Goal: Task Accomplishment & Management: Manage account settings

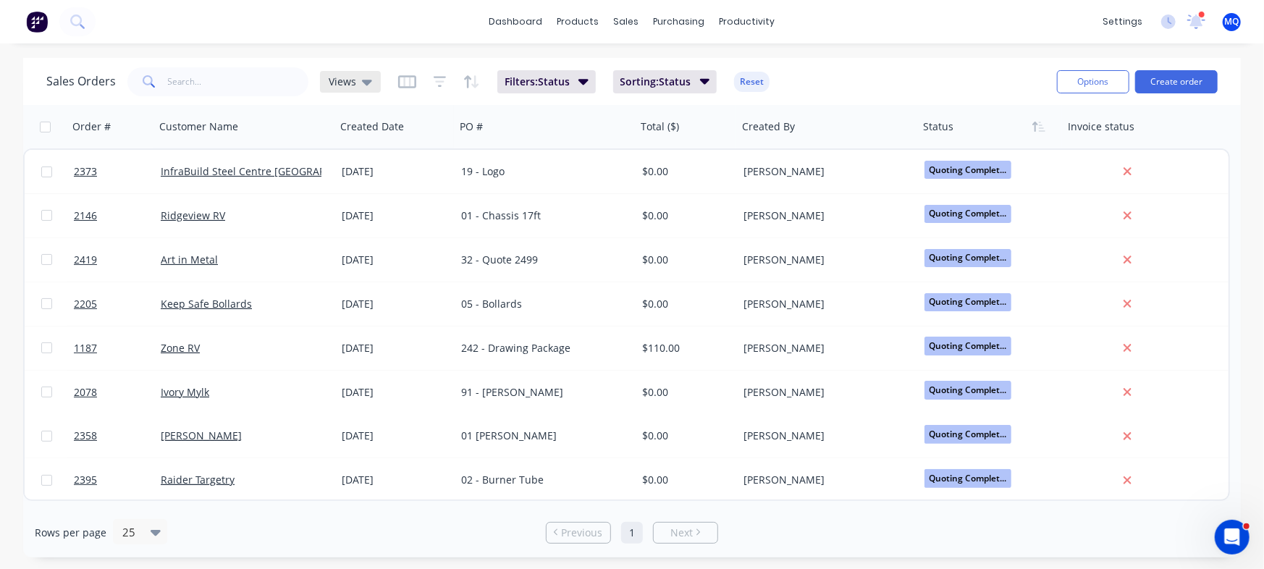
click at [355, 79] on div "Views" at bounding box center [350, 81] width 43 height 13
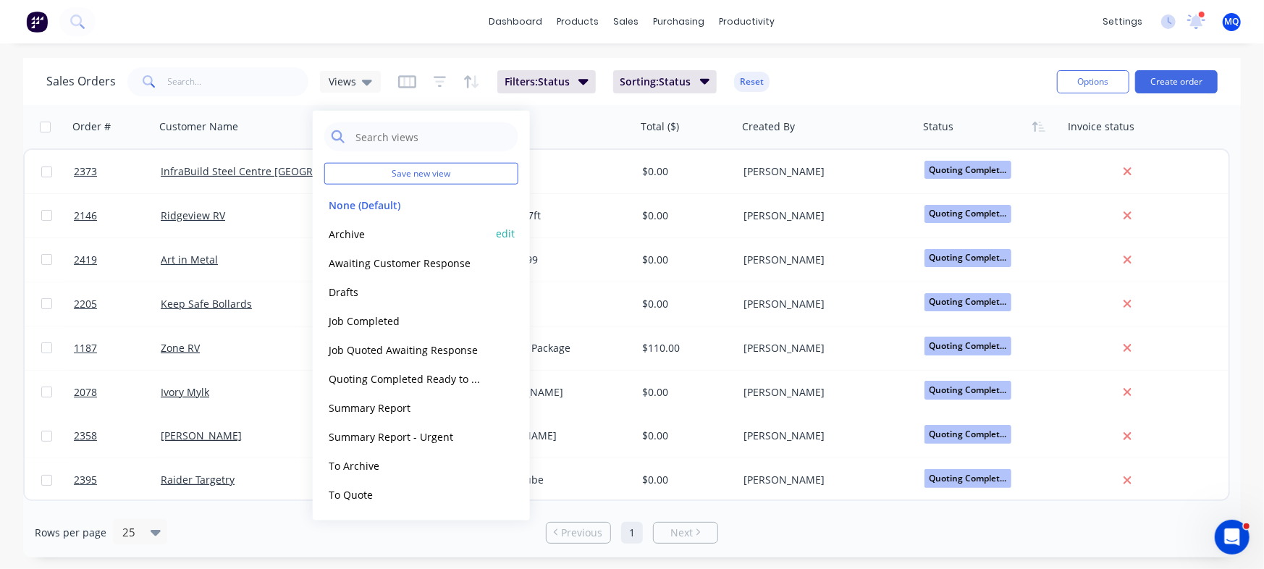
click at [379, 231] on button "Archive" at bounding box center [406, 233] width 165 height 17
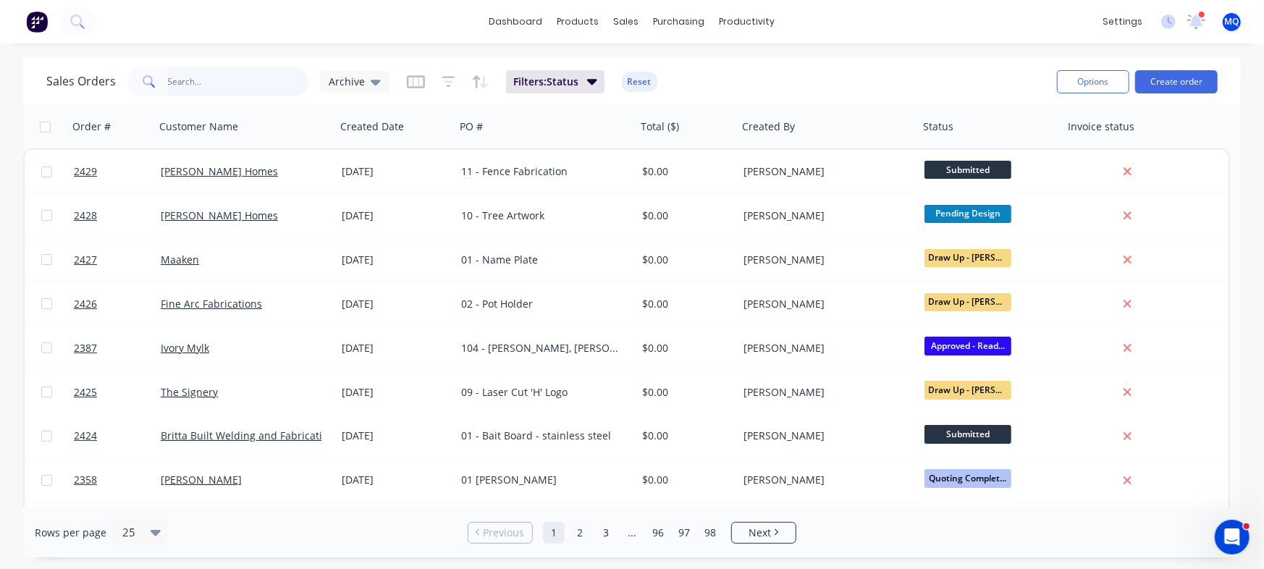
click at [215, 80] on input "text" at bounding box center [238, 81] width 141 height 29
type input "12826"
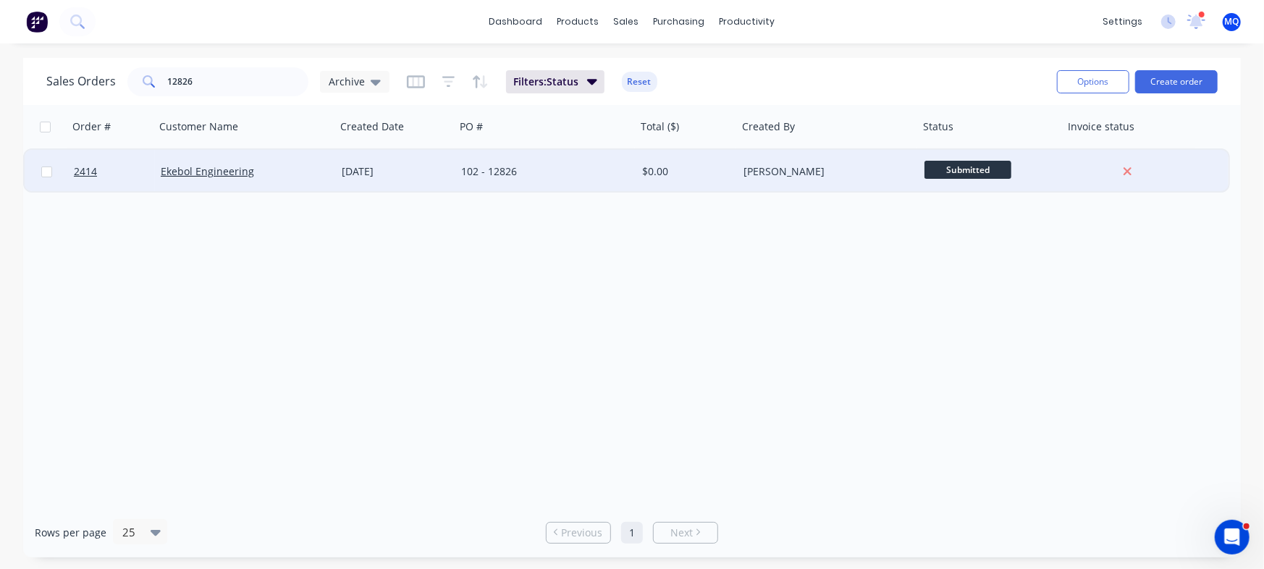
click at [494, 181] on div "102 - 12826" at bounding box center [545, 171] width 181 height 43
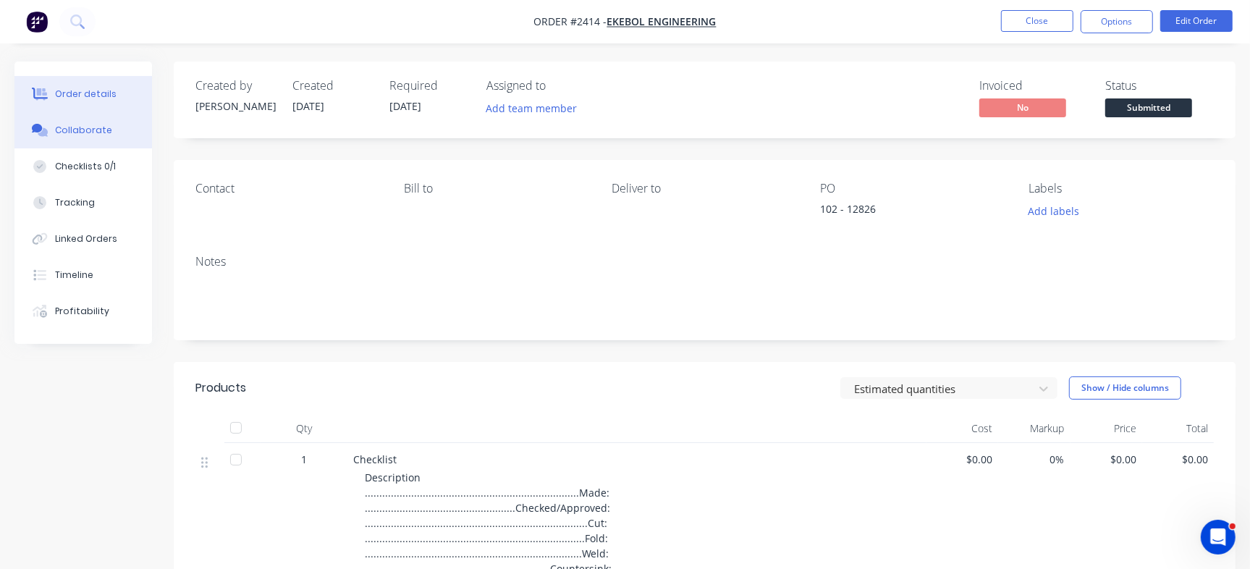
click at [96, 122] on button "Collaborate" at bounding box center [83, 130] width 138 height 36
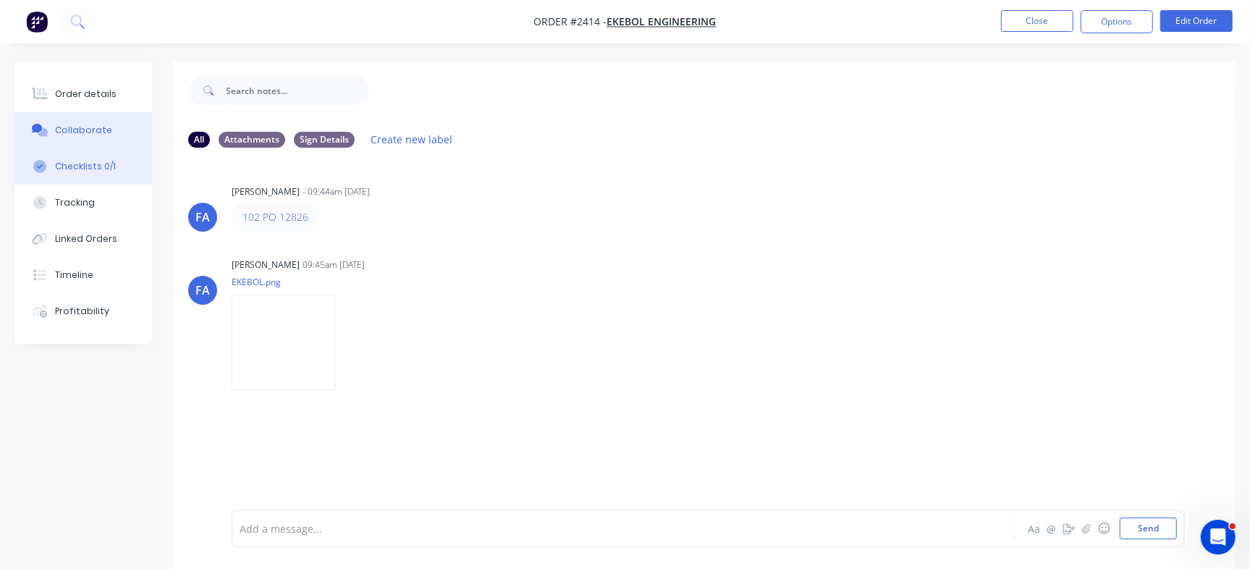
click at [57, 161] on div "Checklists 0/1" at bounding box center [85, 166] width 61 height 13
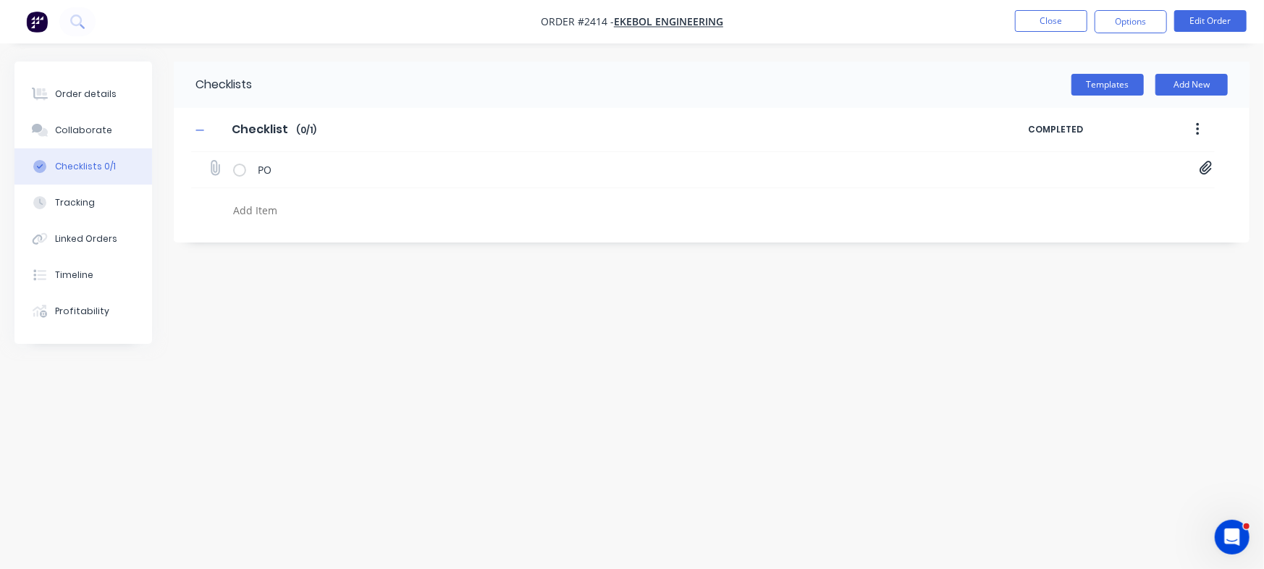
click at [1202, 174] on icon at bounding box center [1205, 168] width 12 height 14
click at [1065, 198] on link "PO Print_EKEBOL - 12826.pdf" at bounding box center [1089, 200] width 169 height 15
click at [1108, 200] on link "PO Print_EKEBOL - 12826.pdf" at bounding box center [1089, 200] width 169 height 15
click at [68, 99] on div "Order details" at bounding box center [86, 94] width 62 height 13
type textarea "x"
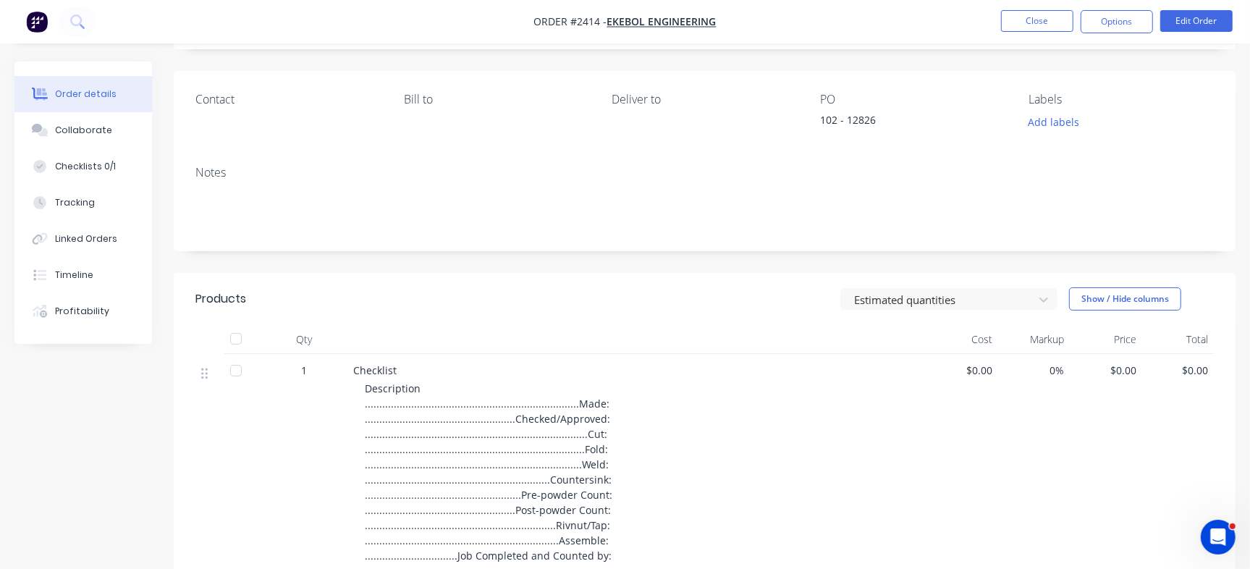
scroll to position [82, 0]
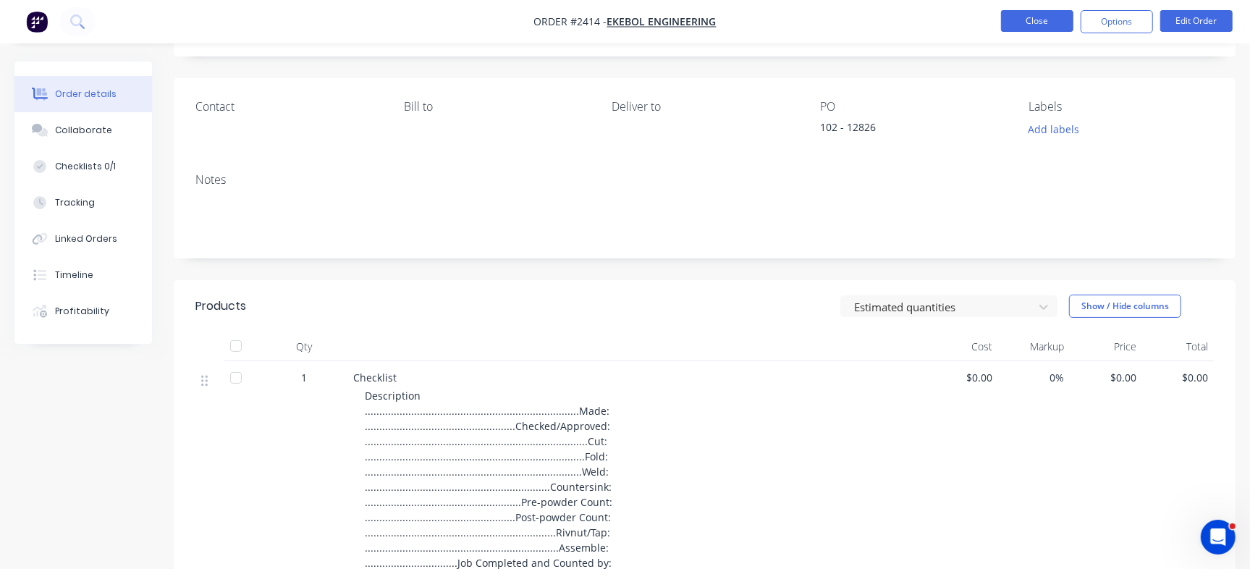
click at [1039, 27] on button "Close" at bounding box center [1037, 21] width 72 height 22
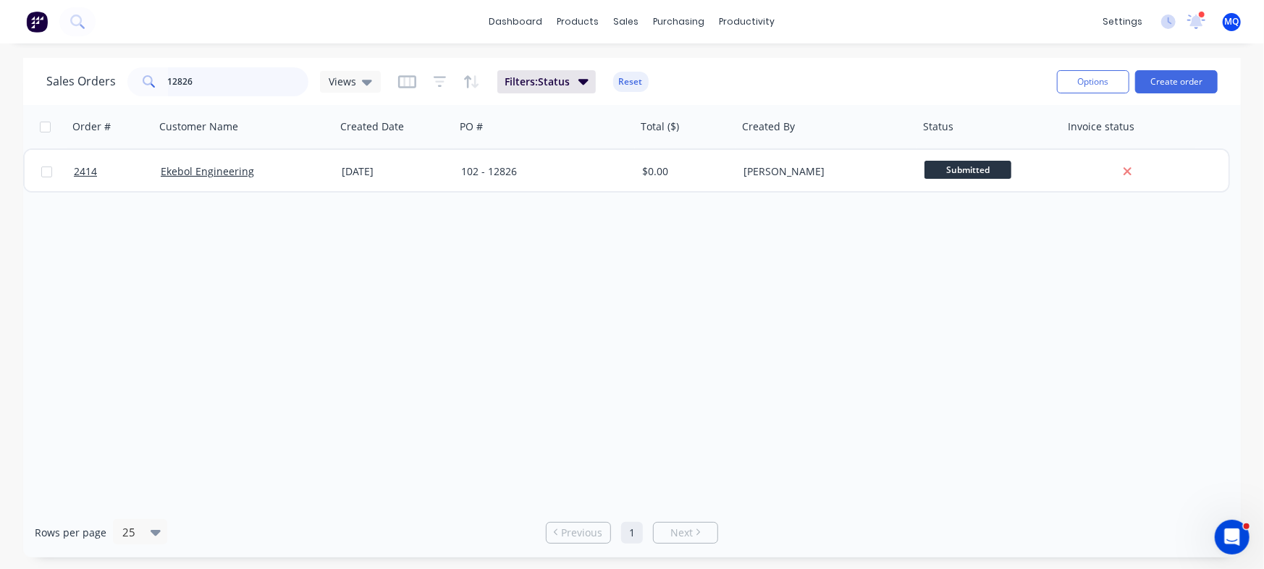
click at [235, 77] on input "12826" at bounding box center [238, 81] width 141 height 29
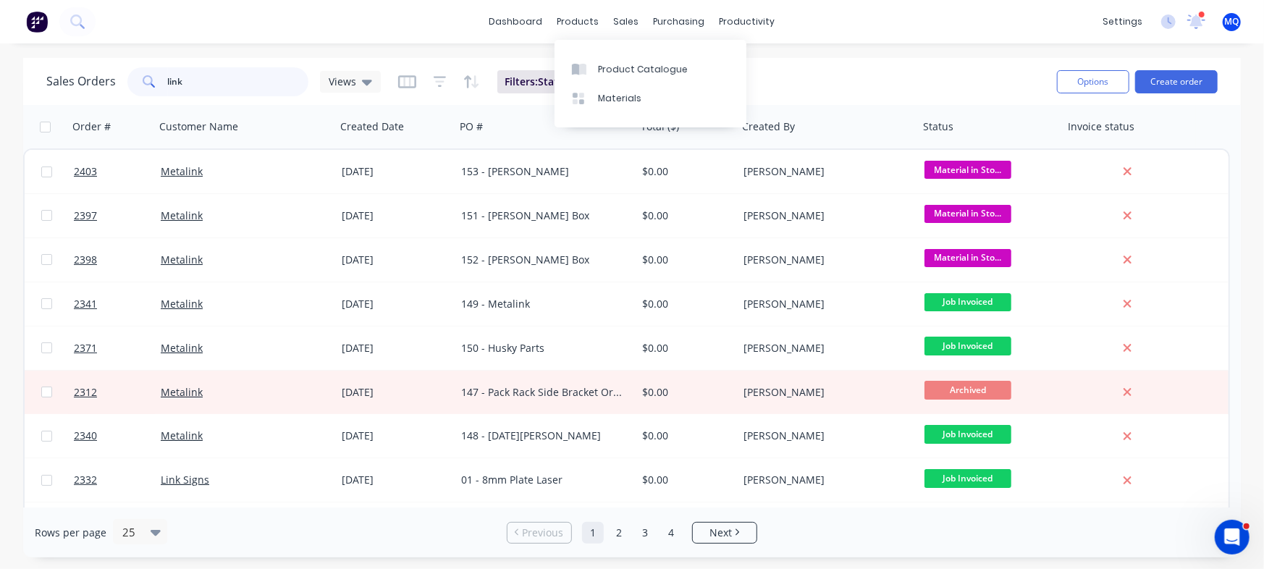
click at [240, 76] on input "link" at bounding box center [238, 81] width 141 height 29
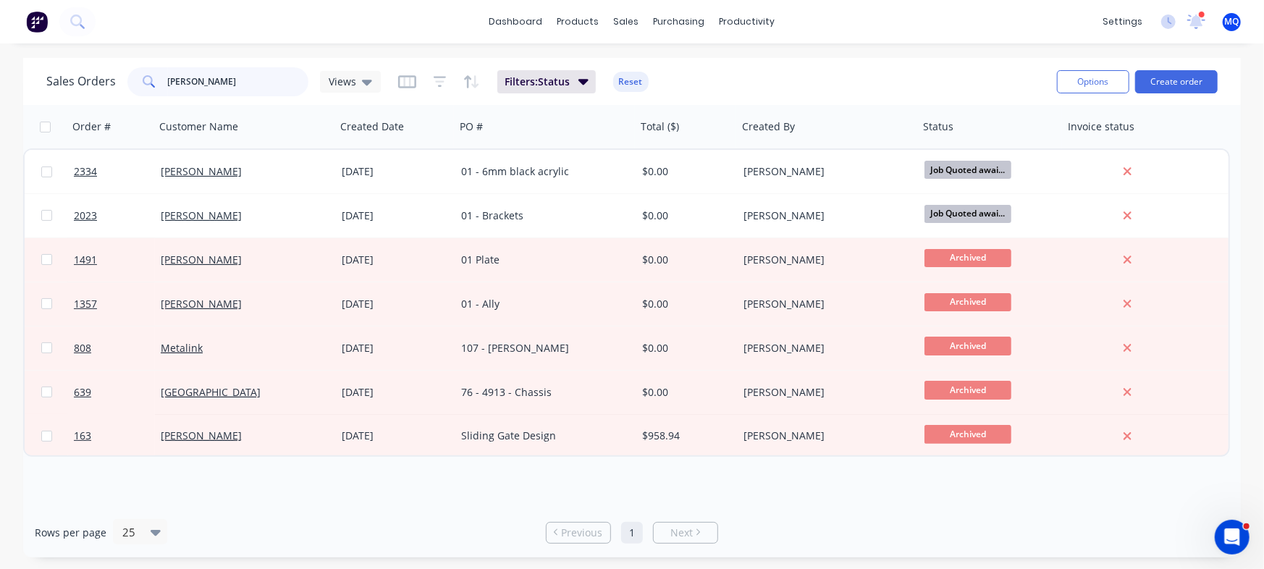
click at [232, 91] on input "[PERSON_NAME]" at bounding box center [238, 81] width 141 height 29
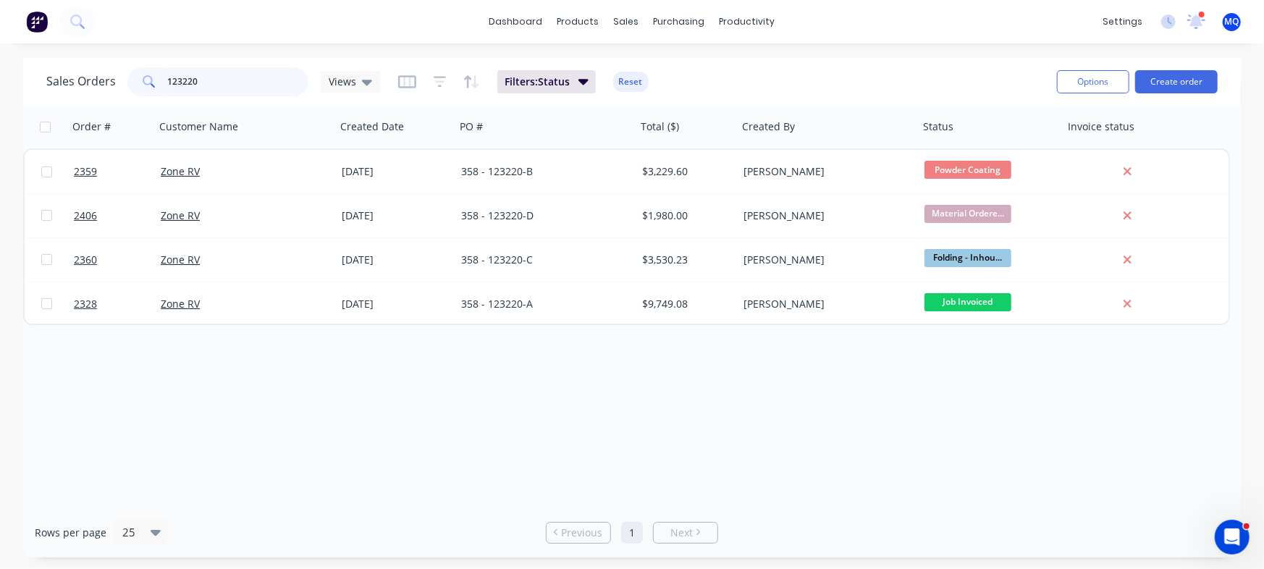
click at [257, 84] on input "123220" at bounding box center [238, 81] width 141 height 29
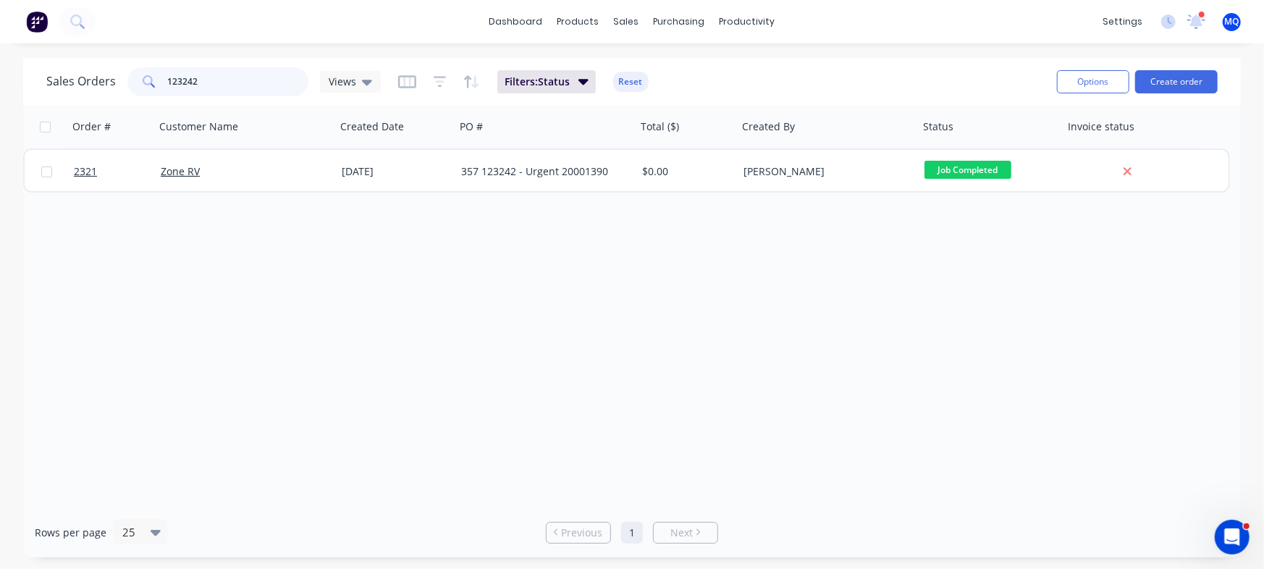
click at [241, 79] on input "123242" at bounding box center [238, 81] width 141 height 29
click at [252, 84] on input "12718" at bounding box center [238, 81] width 141 height 29
click at [253, 84] on input "12718" at bounding box center [238, 81] width 141 height 29
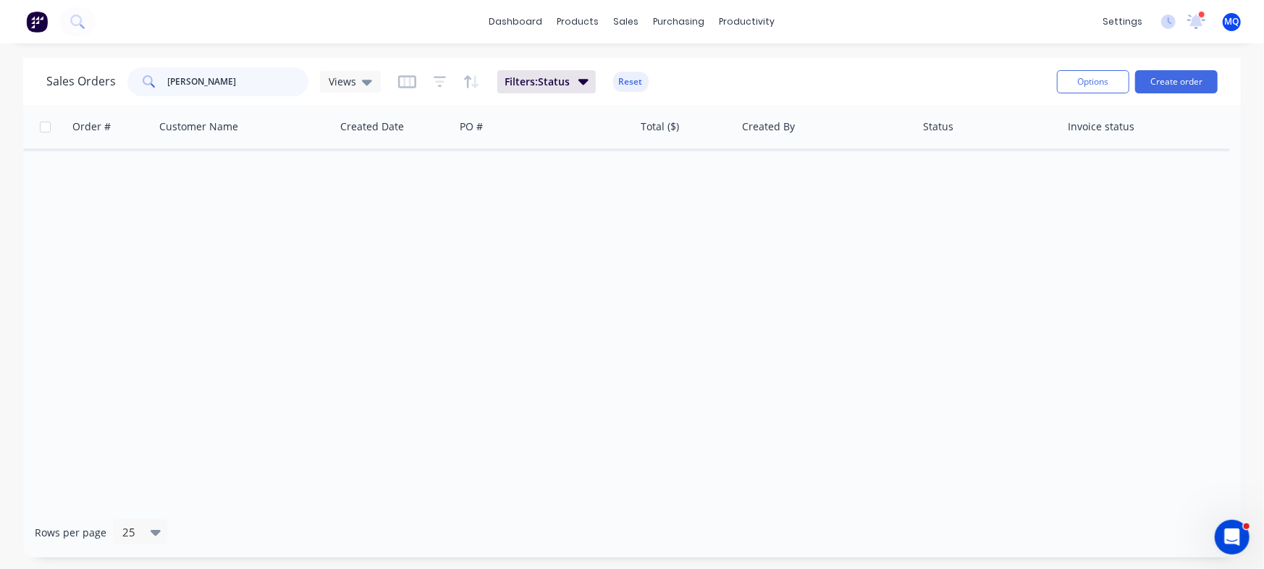
click at [271, 95] on input "[PERSON_NAME]" at bounding box center [238, 81] width 141 height 29
type input "2969"
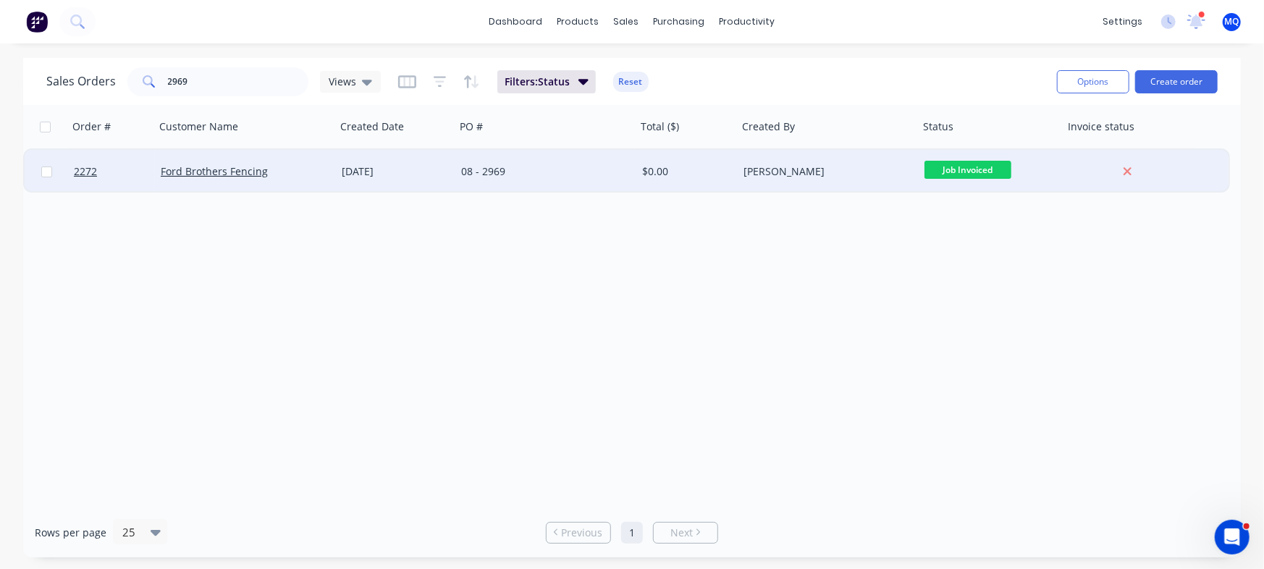
click at [804, 174] on div "[PERSON_NAME]" at bounding box center [823, 171] width 161 height 14
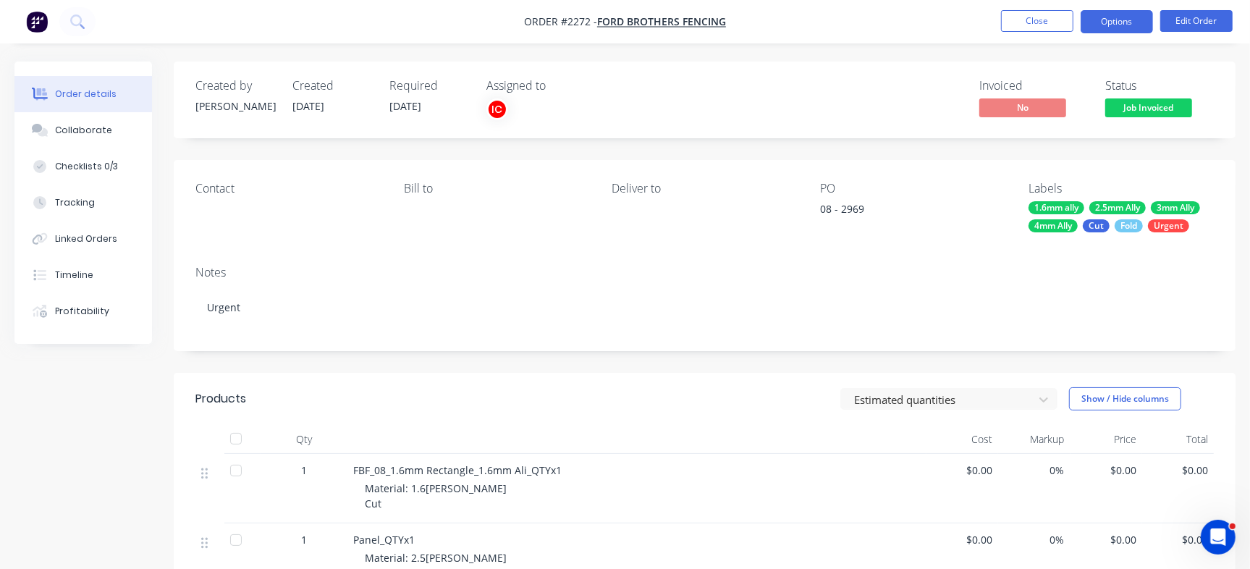
click at [1136, 20] on button "Options" at bounding box center [1117, 21] width 72 height 23
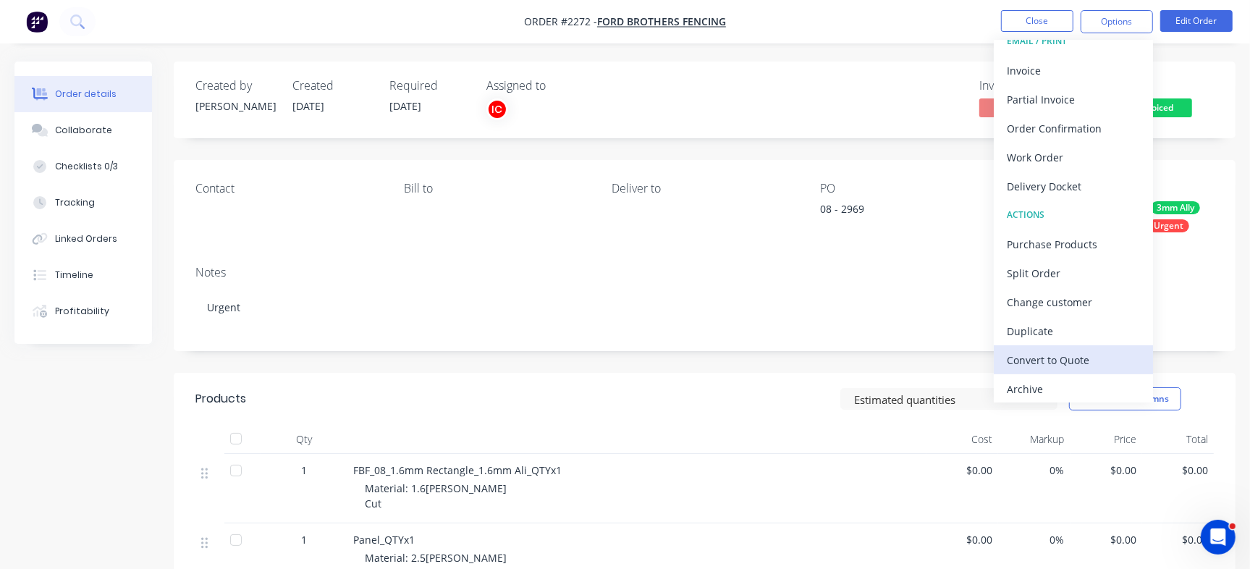
scroll to position [22, 0]
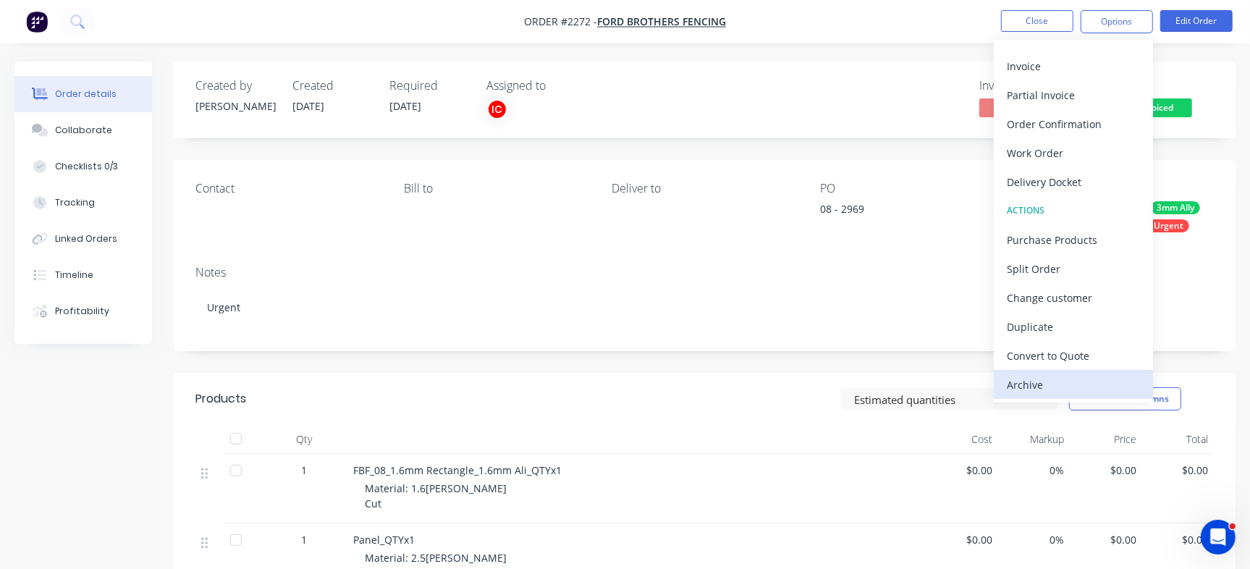
click at [1065, 381] on div "Archive" at bounding box center [1073, 384] width 133 height 21
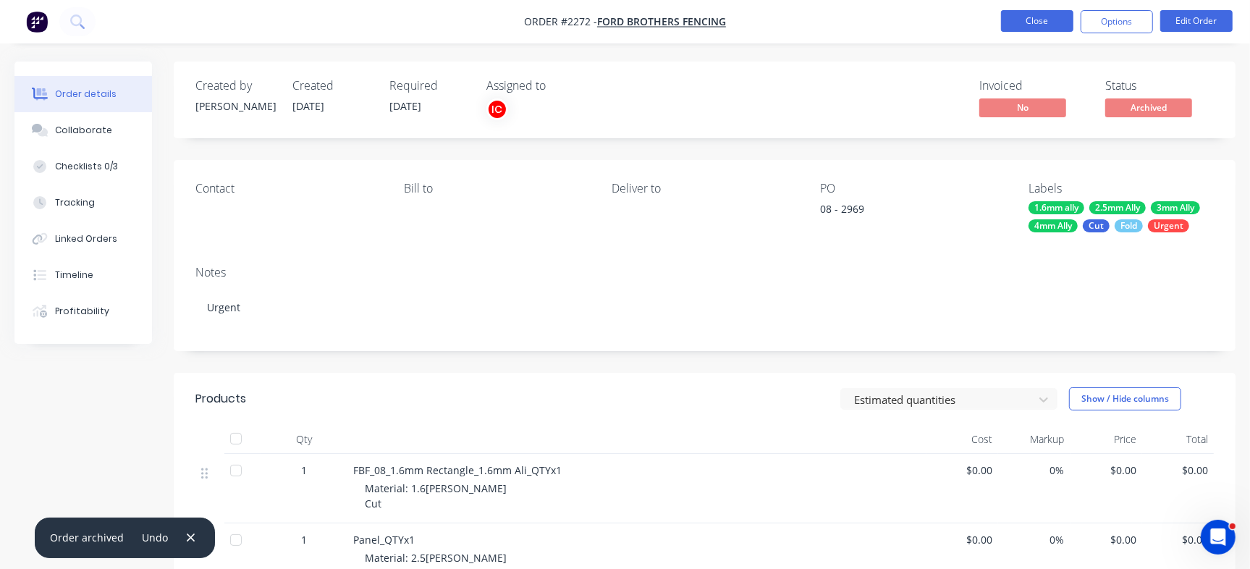
click at [1036, 22] on button "Close" at bounding box center [1037, 21] width 72 height 22
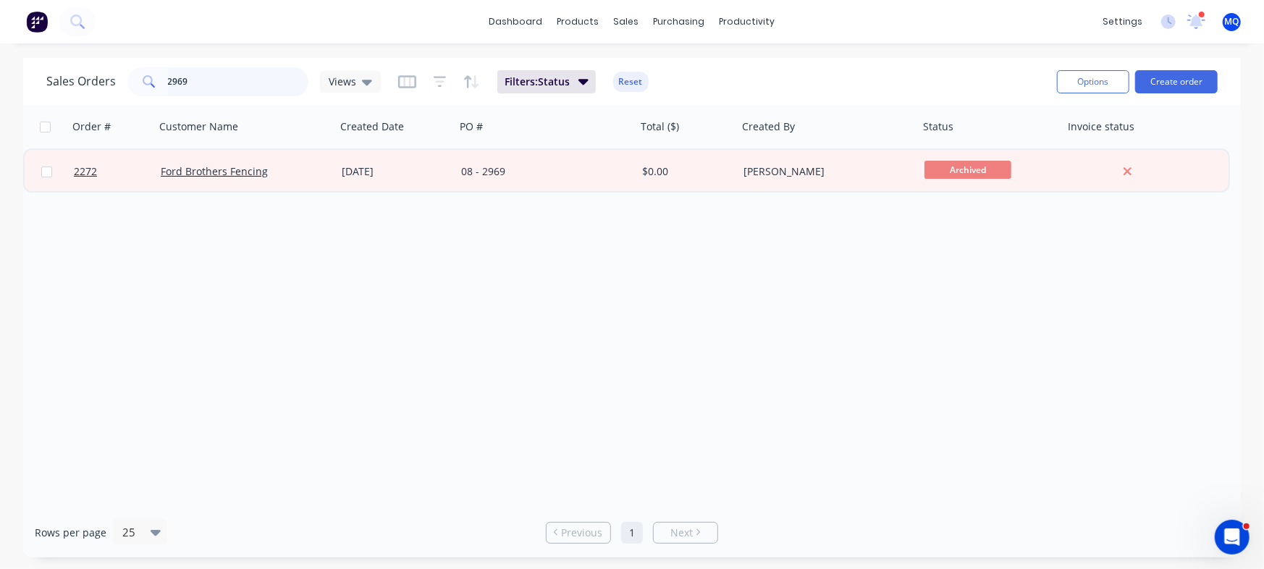
click at [253, 75] on input "2969" at bounding box center [238, 81] width 141 height 29
click at [348, 83] on span "Views" at bounding box center [343, 81] width 28 height 15
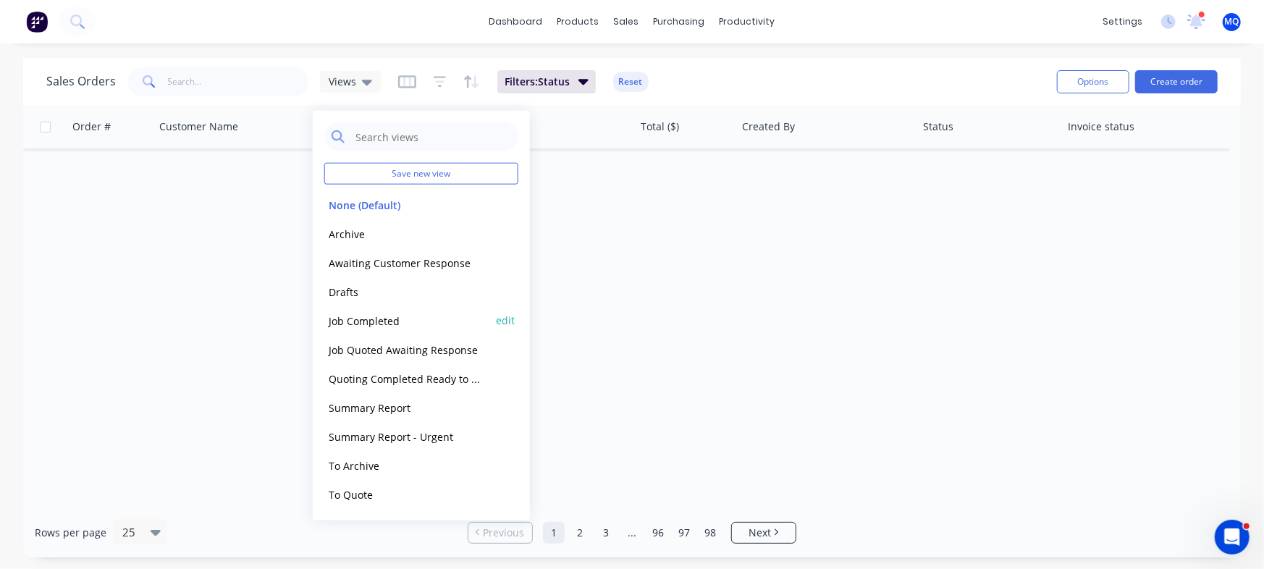
click at [368, 317] on button "Job Completed" at bounding box center [406, 320] width 165 height 17
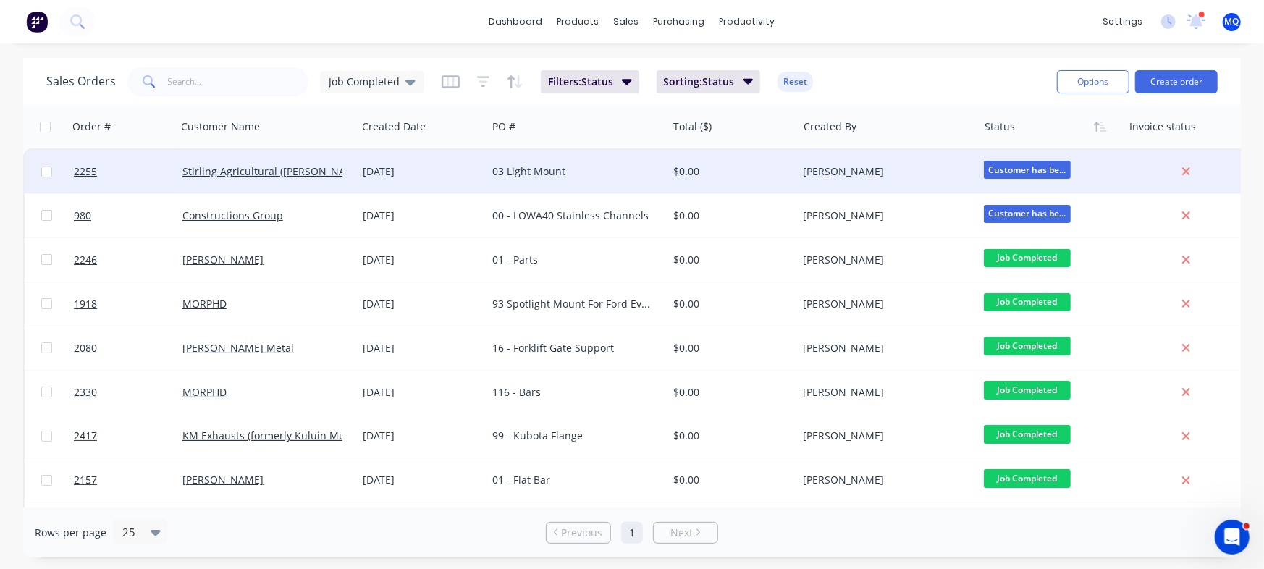
click at [581, 179] on div "03 Light Mount" at bounding box center [576, 171] width 180 height 43
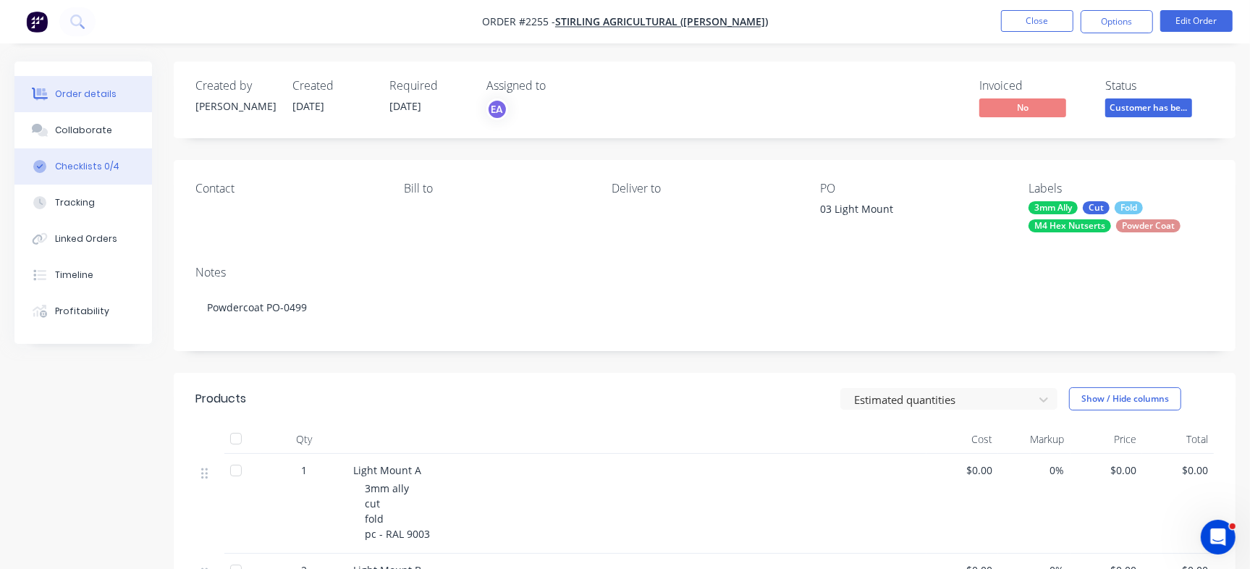
click at [28, 165] on button "Checklists 0/4" at bounding box center [83, 166] width 138 height 36
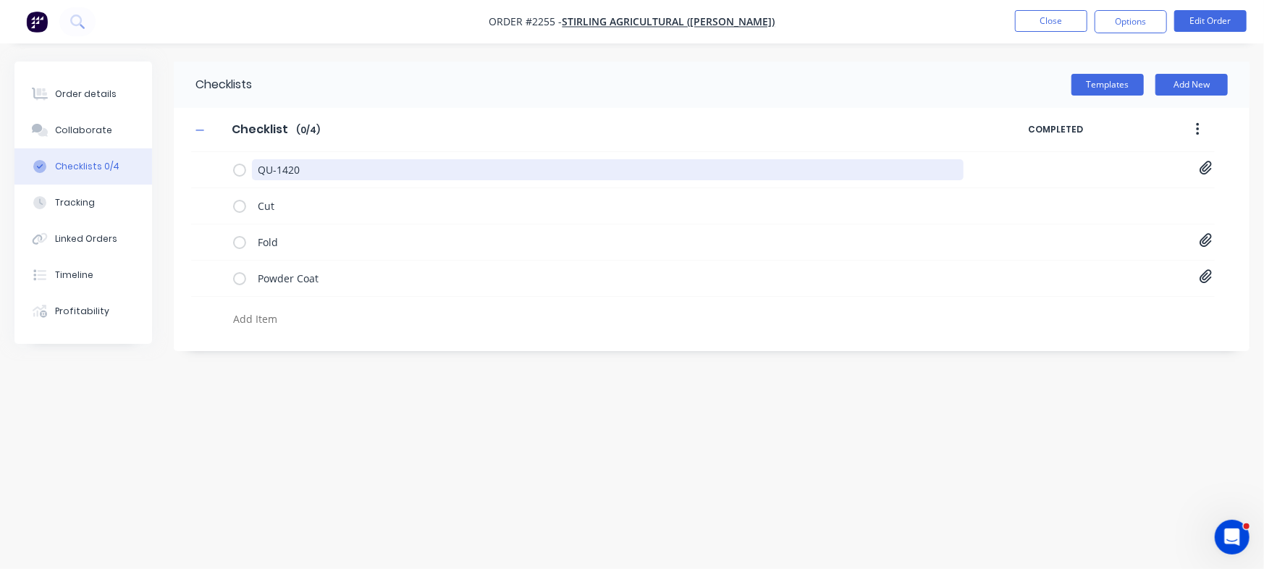
drag, startPoint x: 317, startPoint y: 172, endPoint x: 181, endPoint y: 185, distance: 136.7
click at [181, 185] on div "Checklist Checklist Enter Checklist name ( 0 / 4 ) COMPLETED QU-1420 Quote QU14…" at bounding box center [711, 221] width 1075 height 226
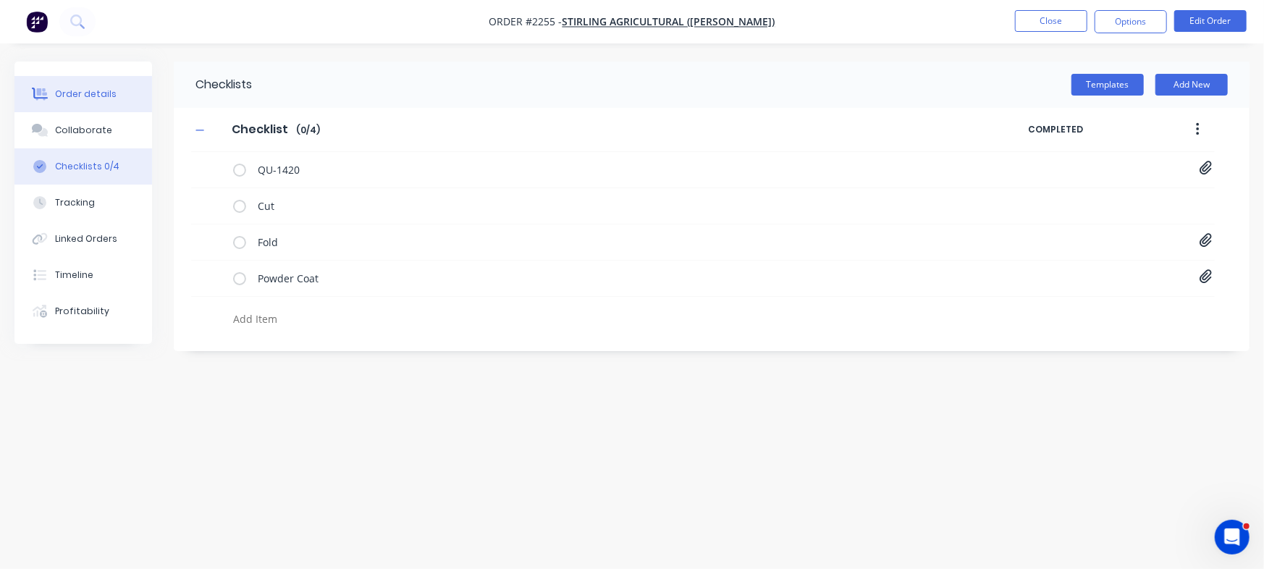
click at [72, 82] on button "Order details" at bounding box center [83, 94] width 138 height 36
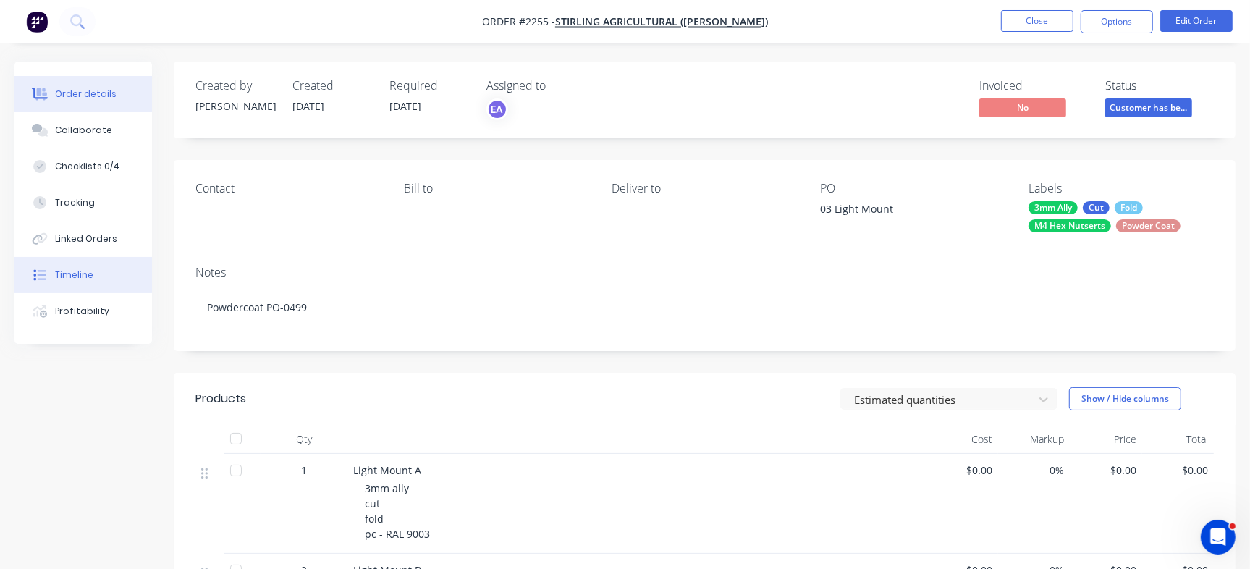
click at [63, 273] on div "Timeline" at bounding box center [74, 275] width 38 height 13
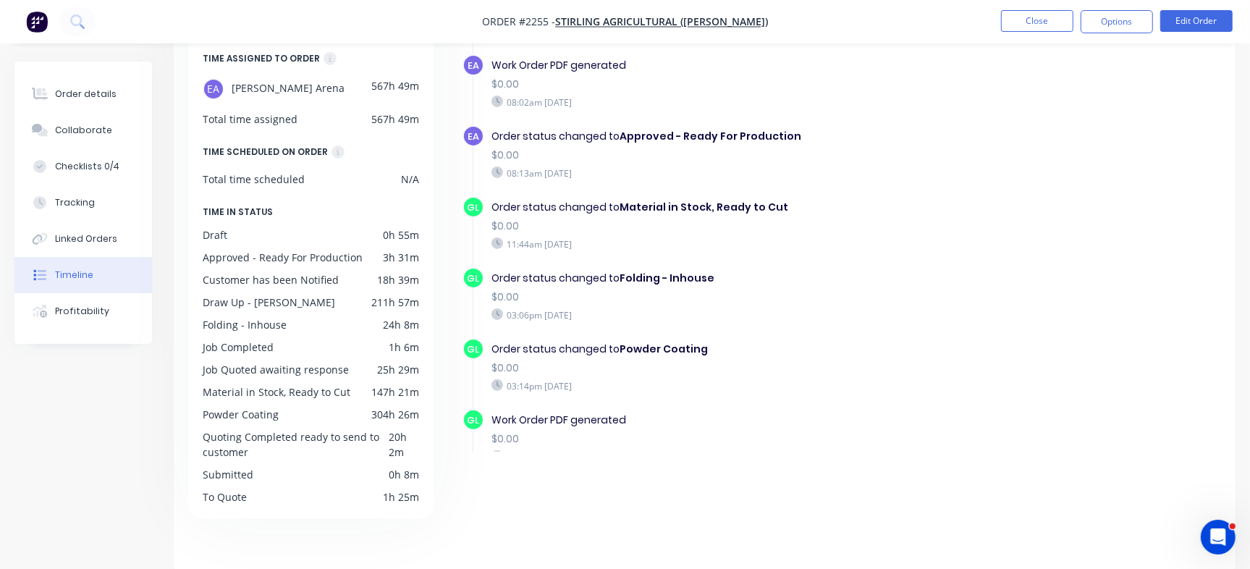
scroll to position [1388, 0]
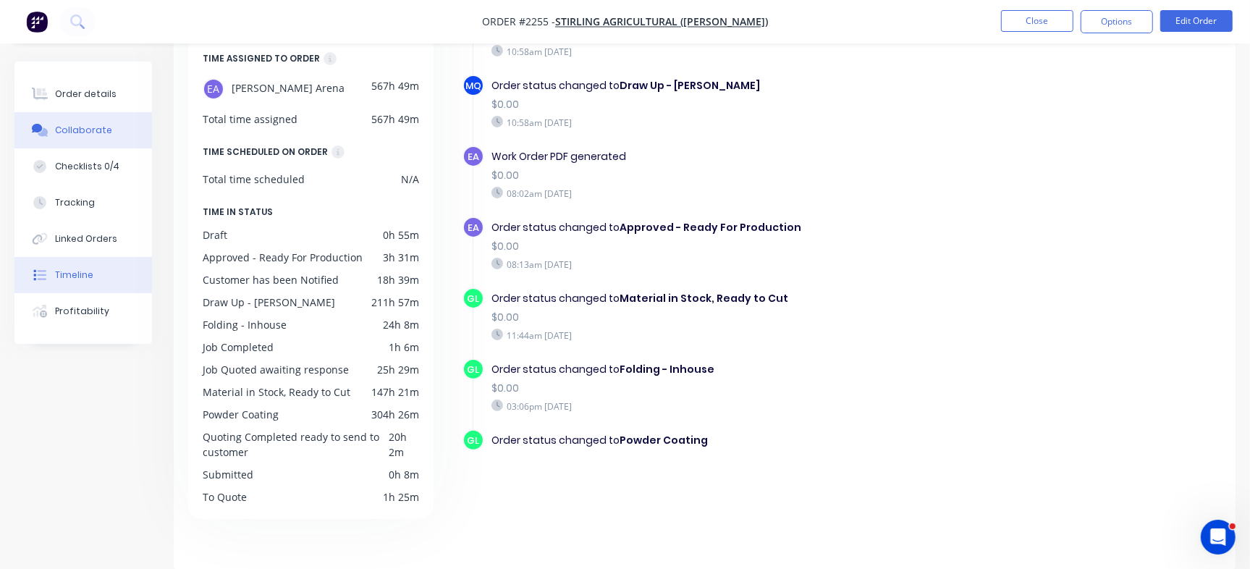
click at [119, 138] on button "Collaborate" at bounding box center [83, 130] width 138 height 36
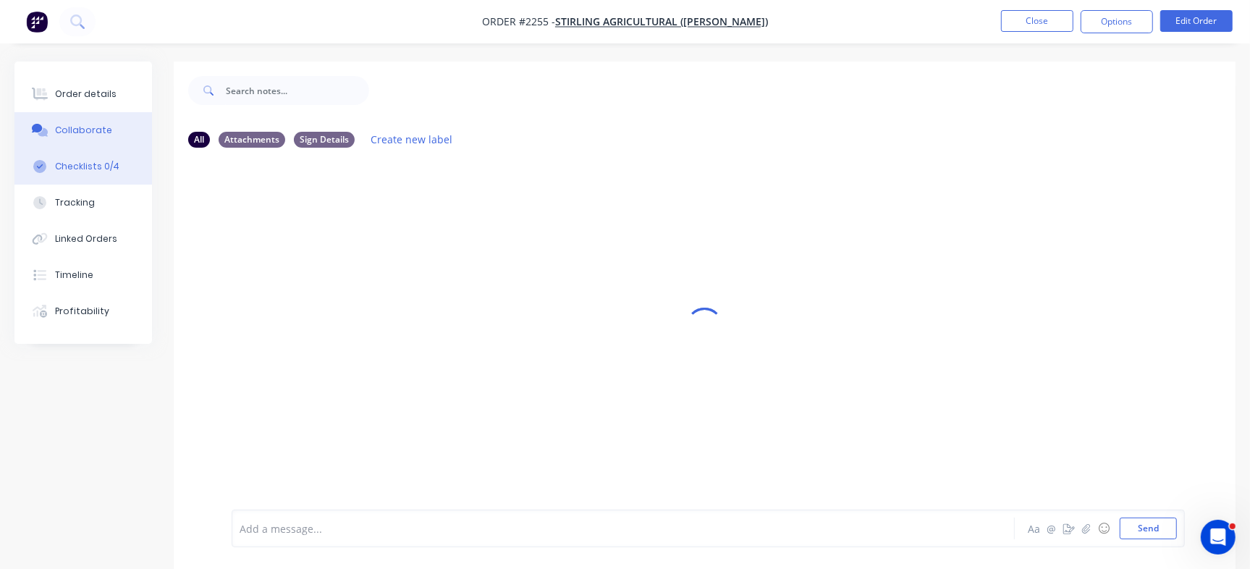
click at [103, 165] on div "Checklists 0/4" at bounding box center [87, 166] width 64 height 13
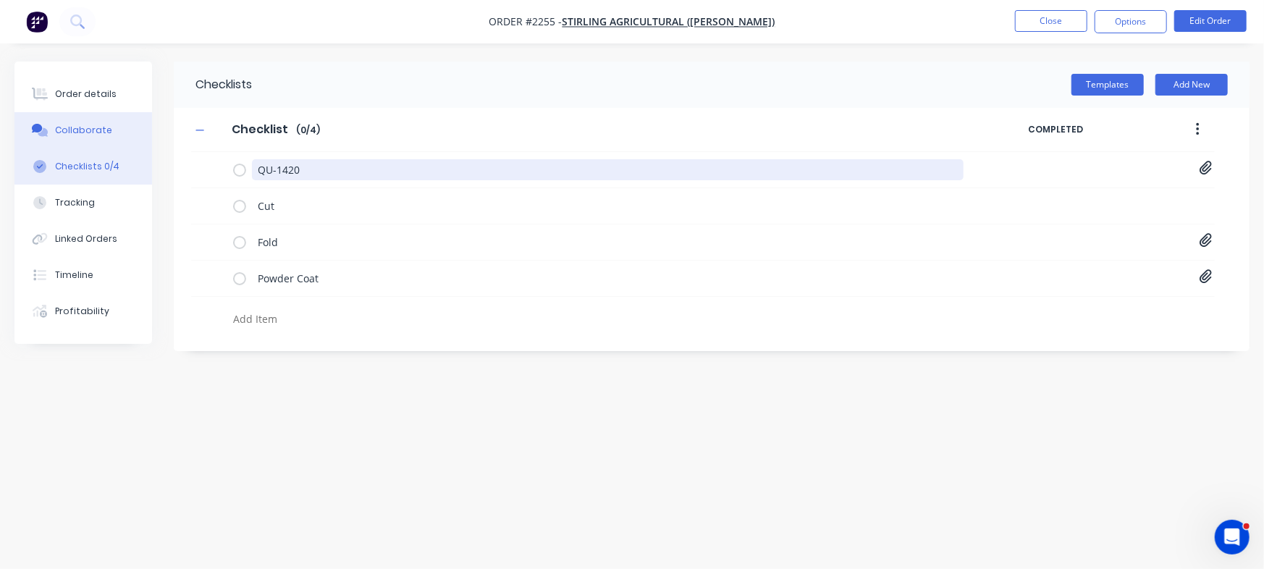
drag, startPoint x: 317, startPoint y: 170, endPoint x: 30, endPoint y: 145, distance: 287.7
click at [30, 145] on div "Order details Collaborate Checklists 0/4 Tracking Linked Orders Timeline Profit…" at bounding box center [632, 257] width 1264 height 391
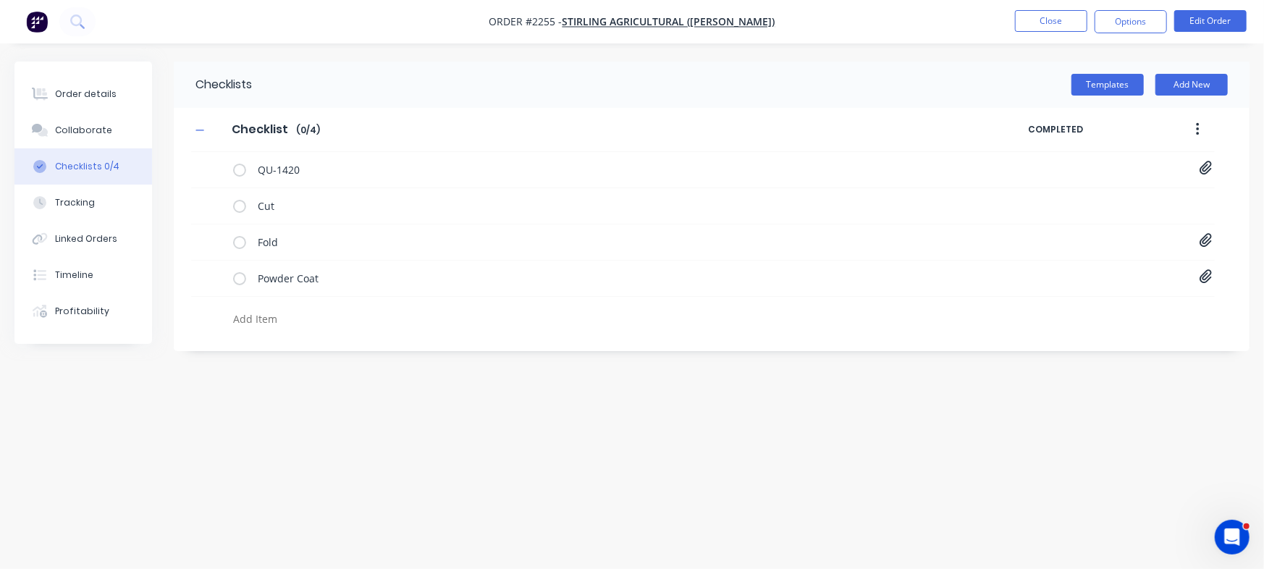
click at [305, 312] on textarea at bounding box center [556, 318] width 659 height 21
paste textarea "INV-3082"
type textarea "x"
type textarea "INV-3082"
type textarea "x"
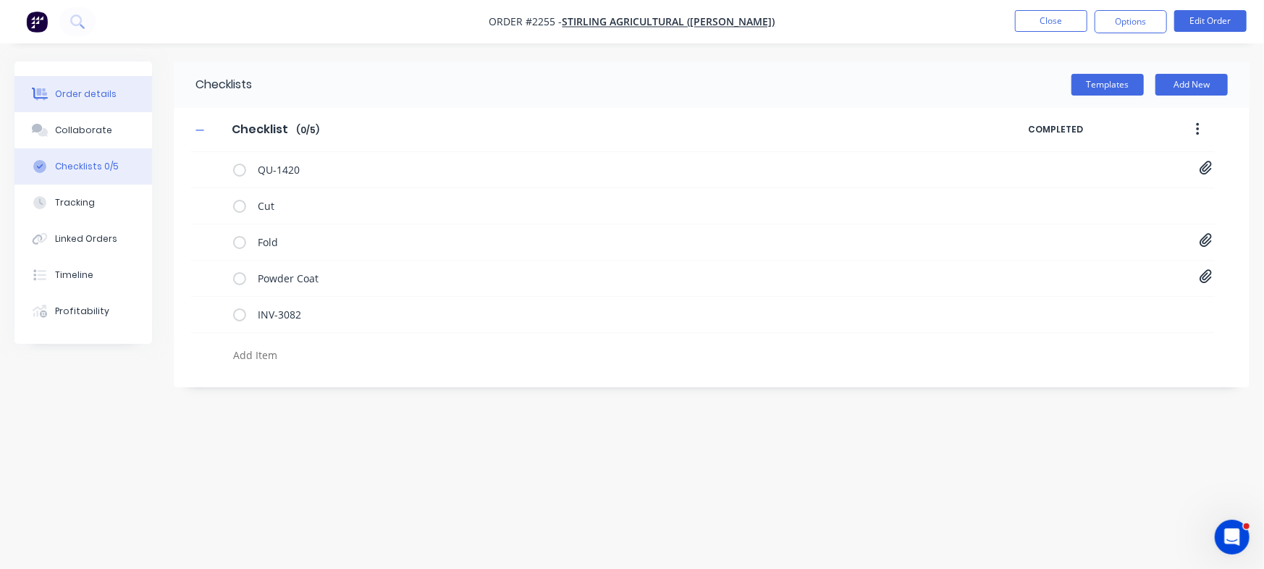
click at [109, 92] on div "Order details" at bounding box center [86, 94] width 62 height 13
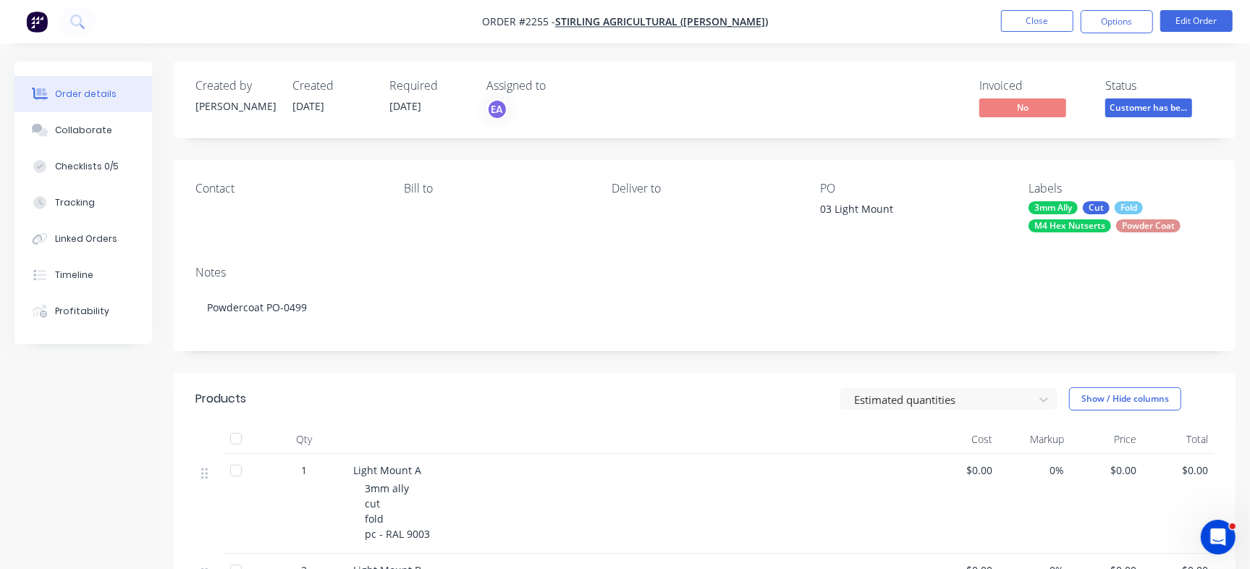
click at [1151, 108] on span "Customer has be..." at bounding box center [1148, 107] width 87 height 18
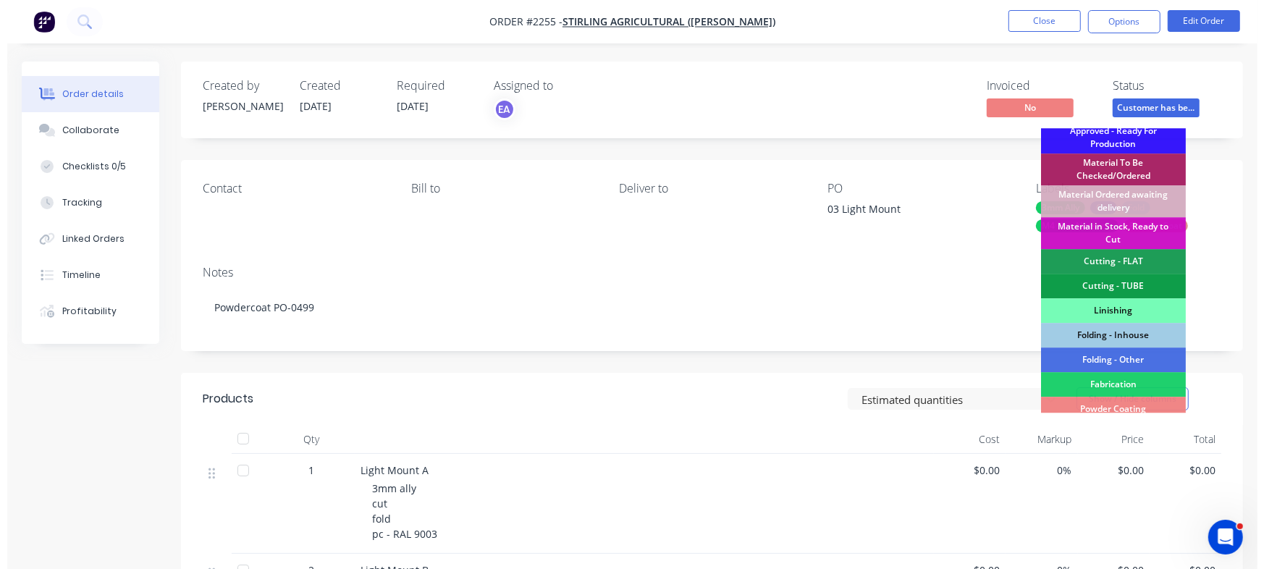
scroll to position [436, 0]
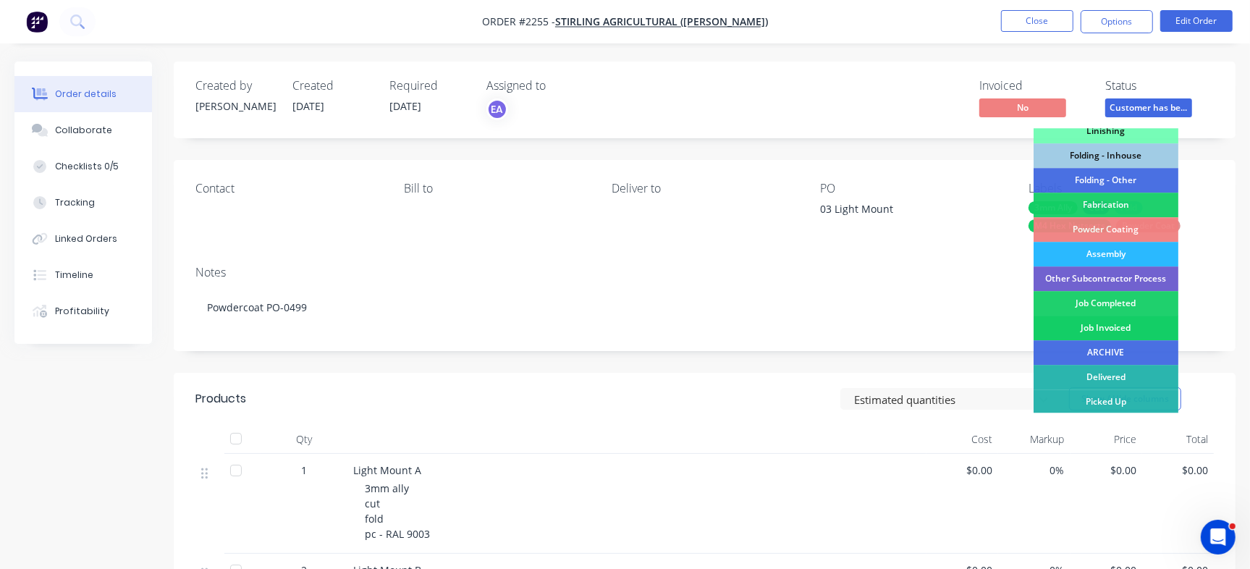
click at [1110, 326] on div "Job Invoiced" at bounding box center [1105, 328] width 145 height 25
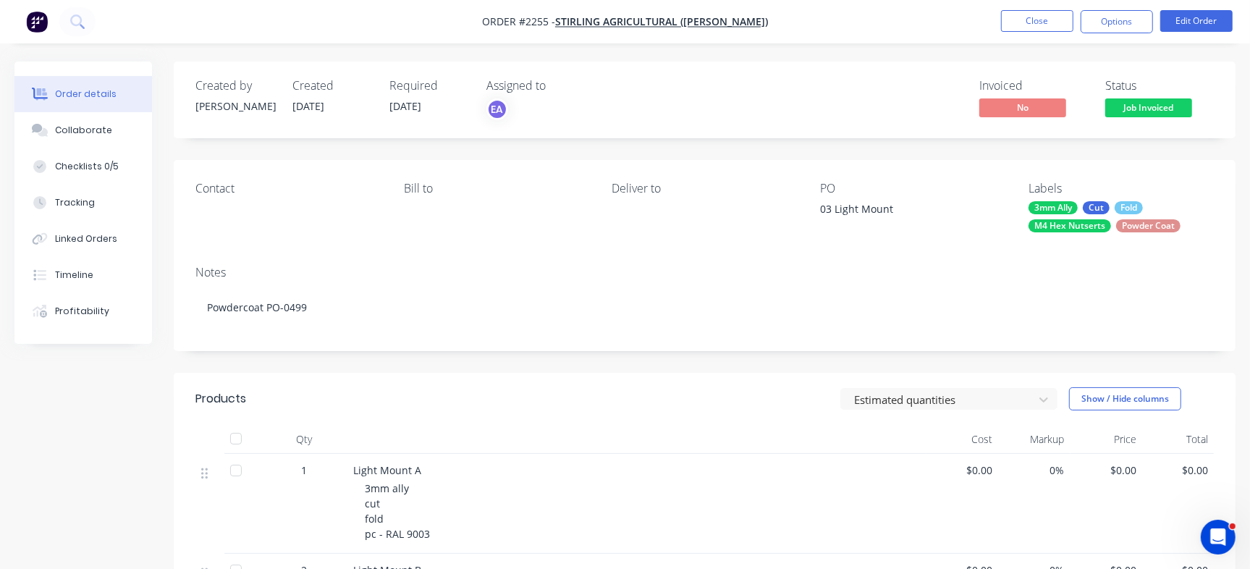
click at [1036, 9] on nav "Order #2255 - Stirling Agricultural ([PERSON_NAME]) Close Options Edit Order" at bounding box center [625, 21] width 1250 height 43
click at [1036, 19] on button "Close" at bounding box center [1037, 21] width 72 height 22
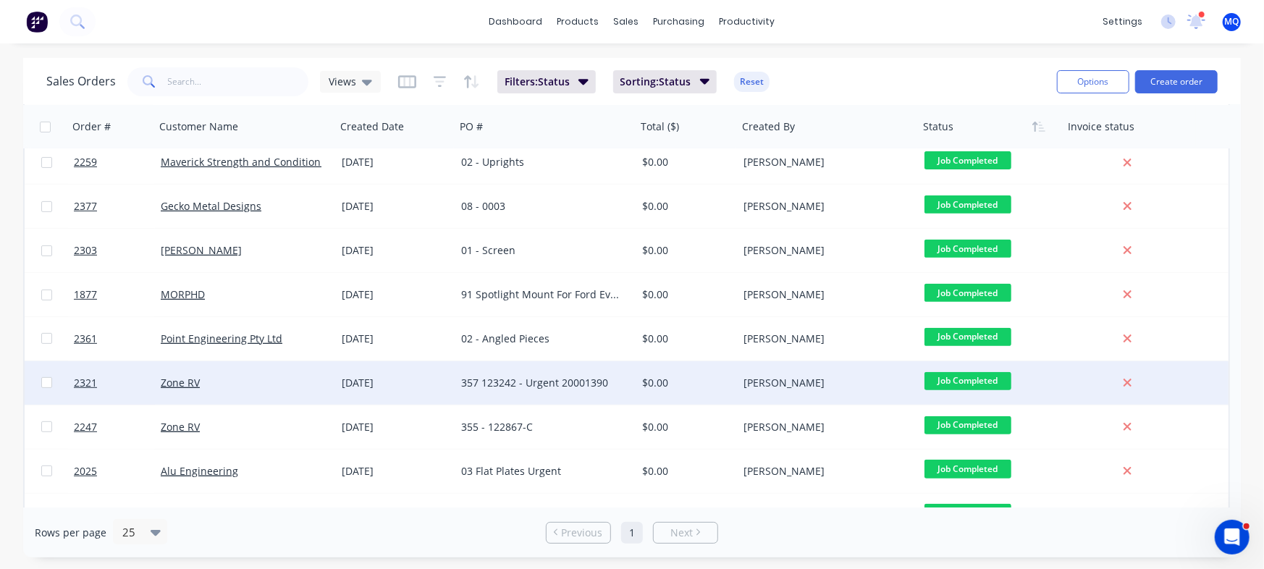
scroll to position [271, 0]
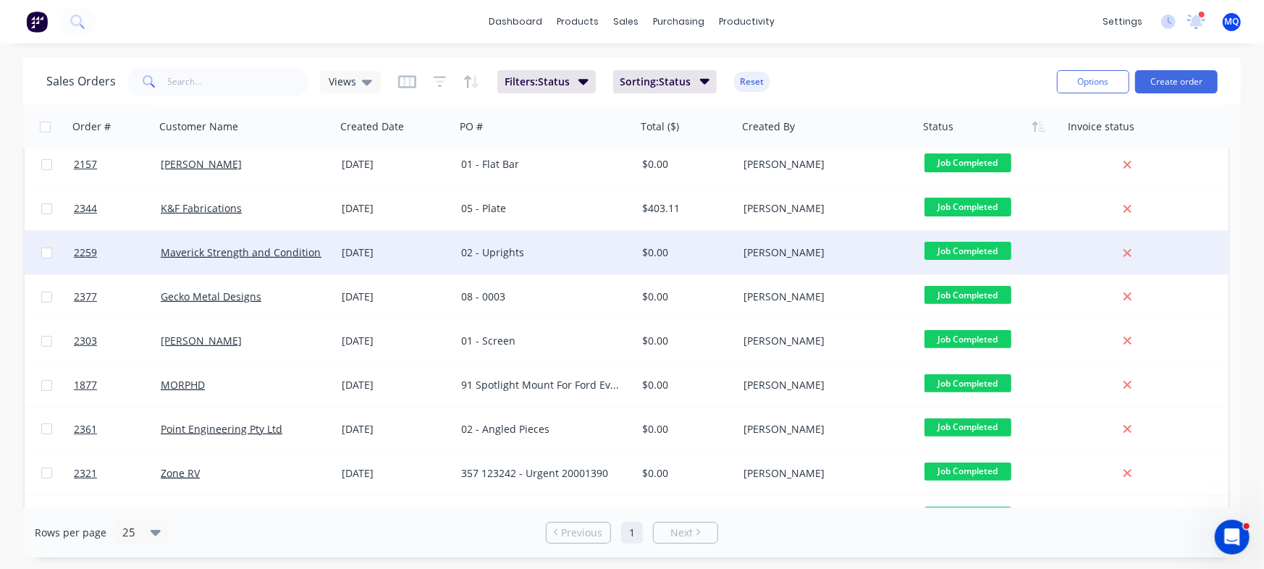
click at [554, 254] on div "02 - Uprights" at bounding box center [541, 252] width 161 height 14
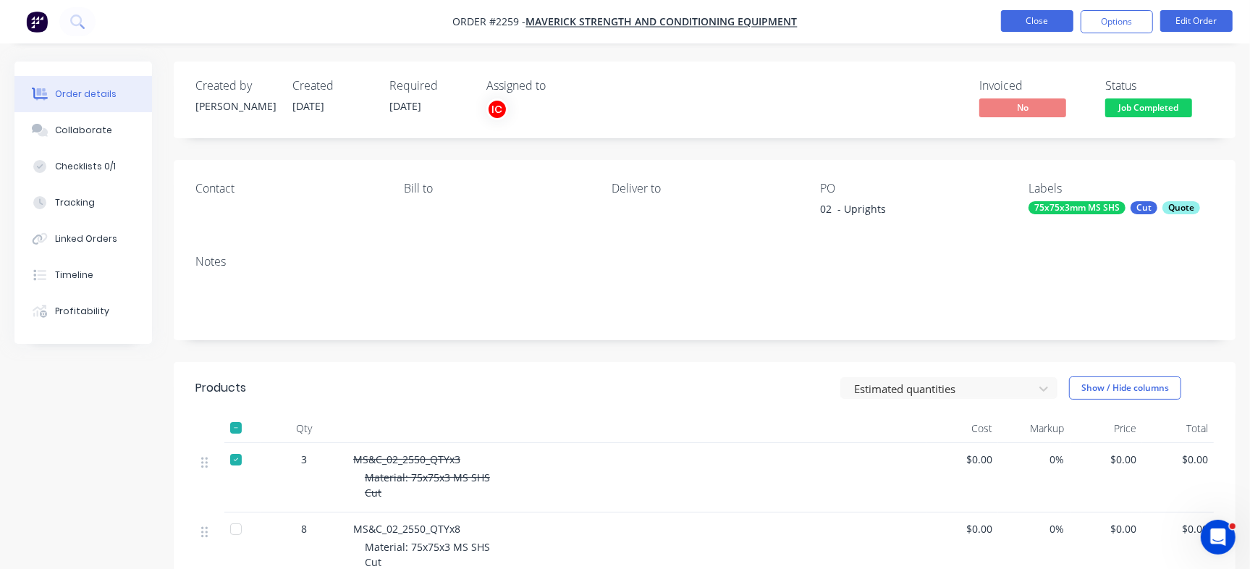
click at [1056, 14] on button "Close" at bounding box center [1037, 21] width 72 height 22
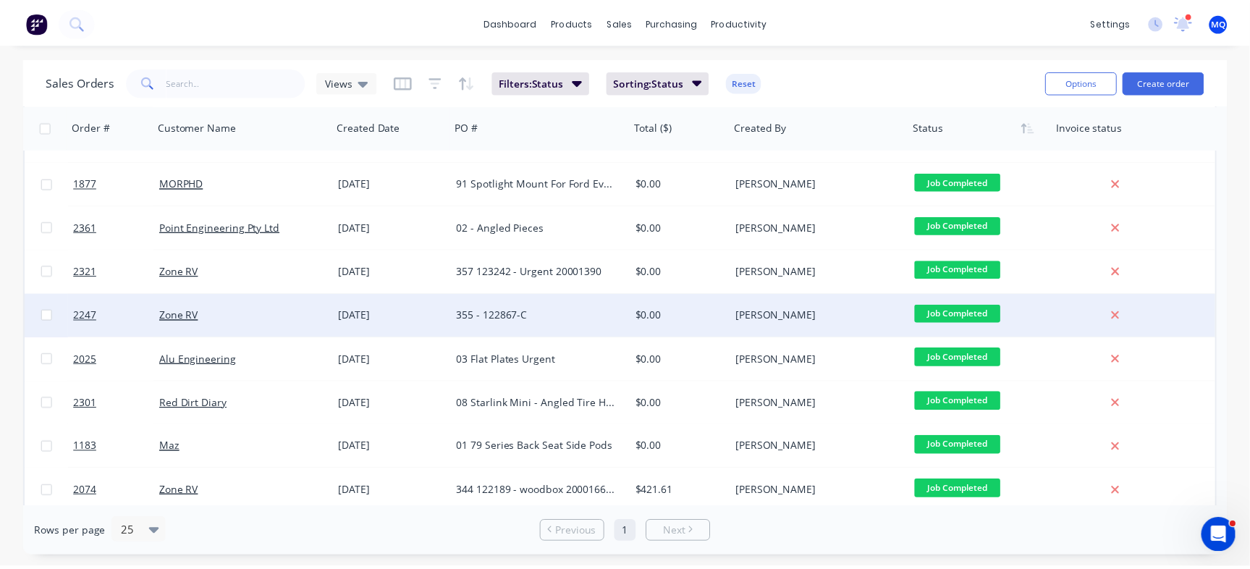
scroll to position [384, 0]
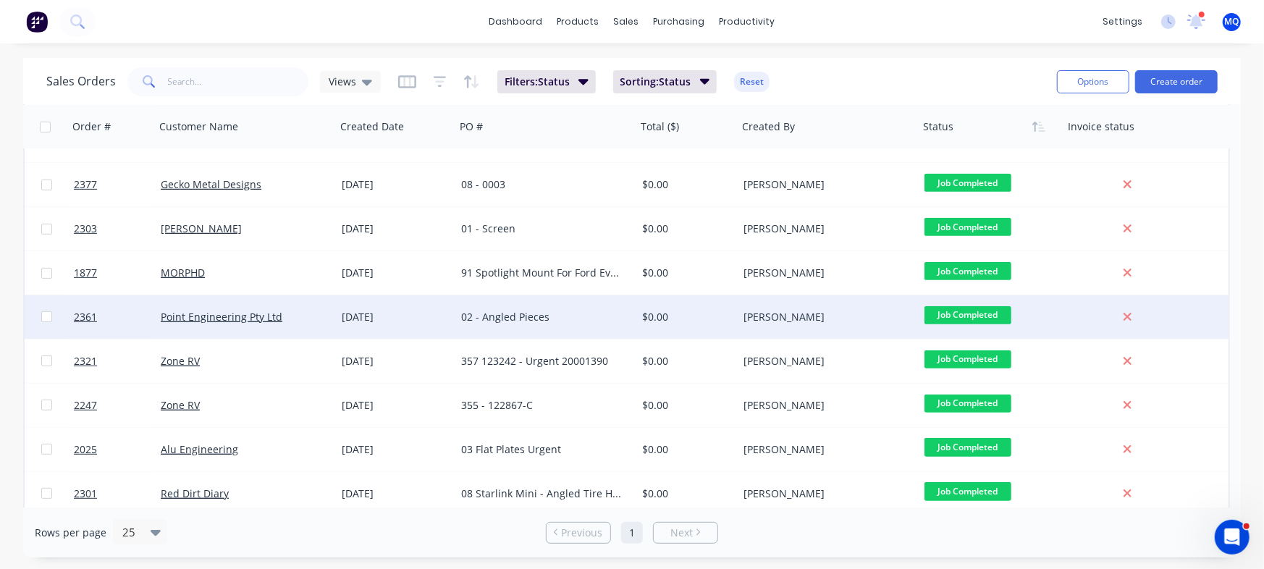
click at [505, 318] on div "02 - Angled Pieces" at bounding box center [541, 317] width 161 height 14
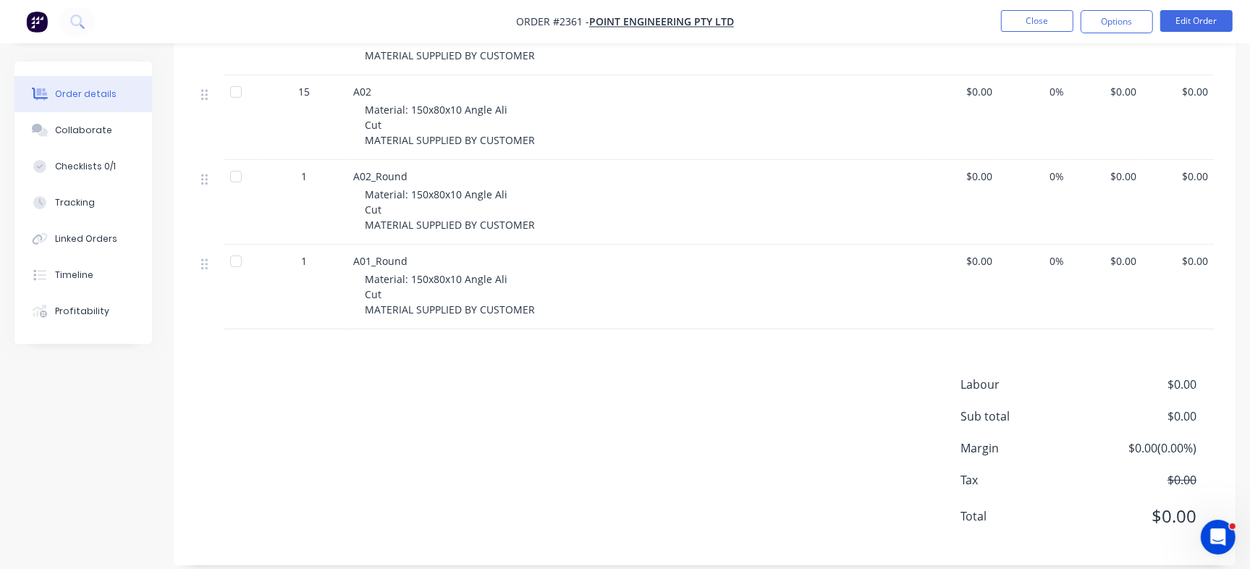
scroll to position [90, 0]
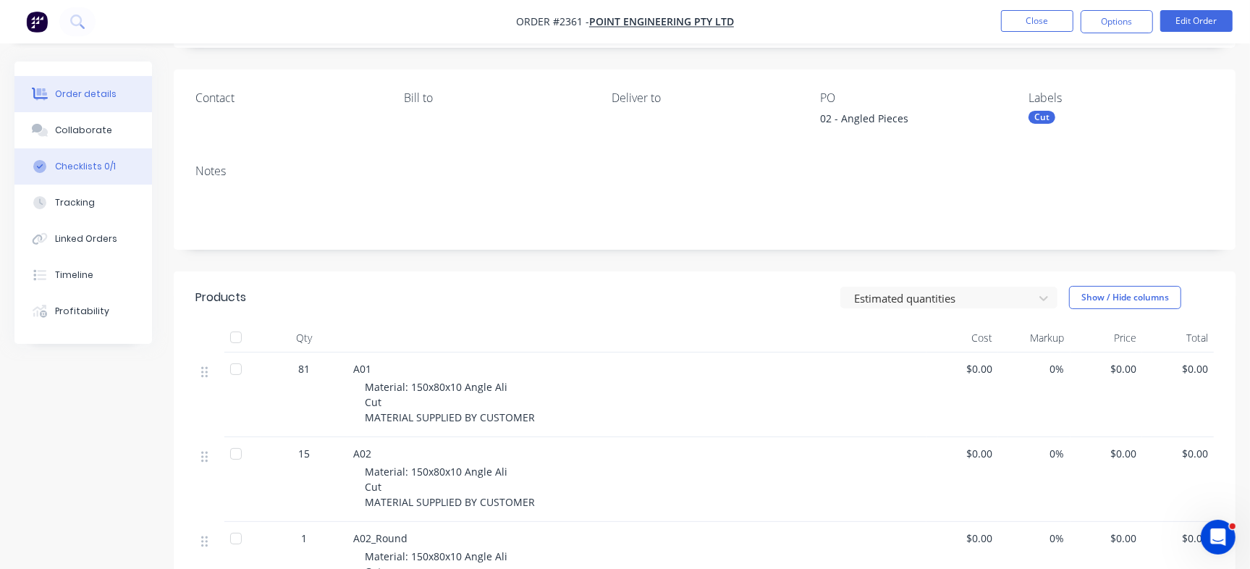
click at [108, 154] on button "Checklists 0/1" at bounding box center [83, 166] width 138 height 36
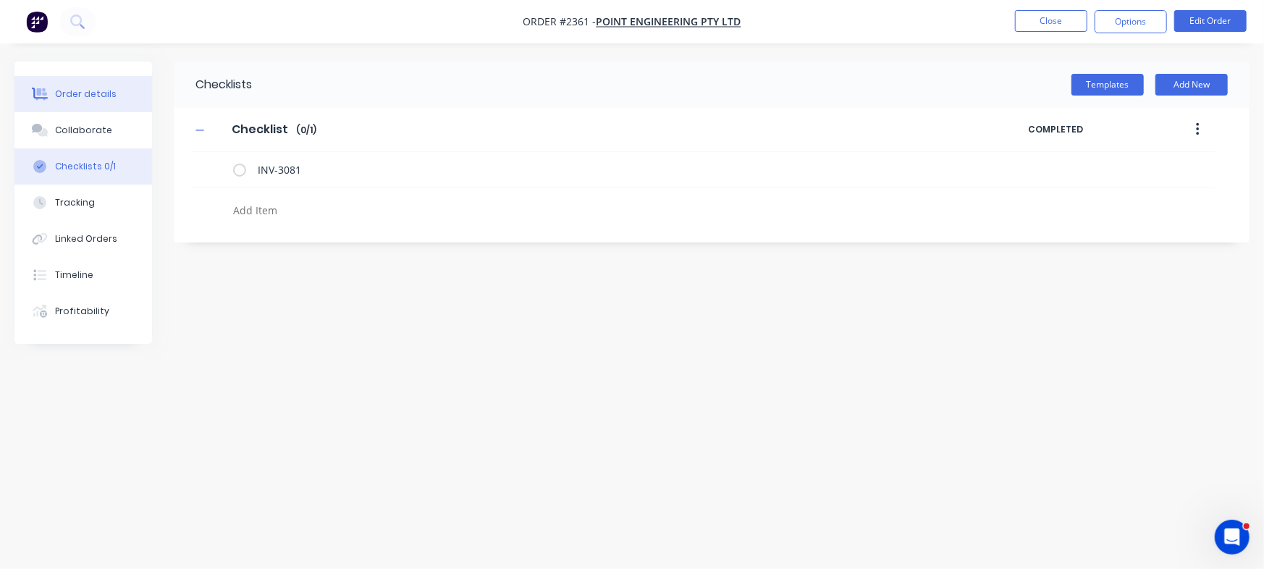
click at [109, 98] on div "Order details" at bounding box center [86, 94] width 62 height 13
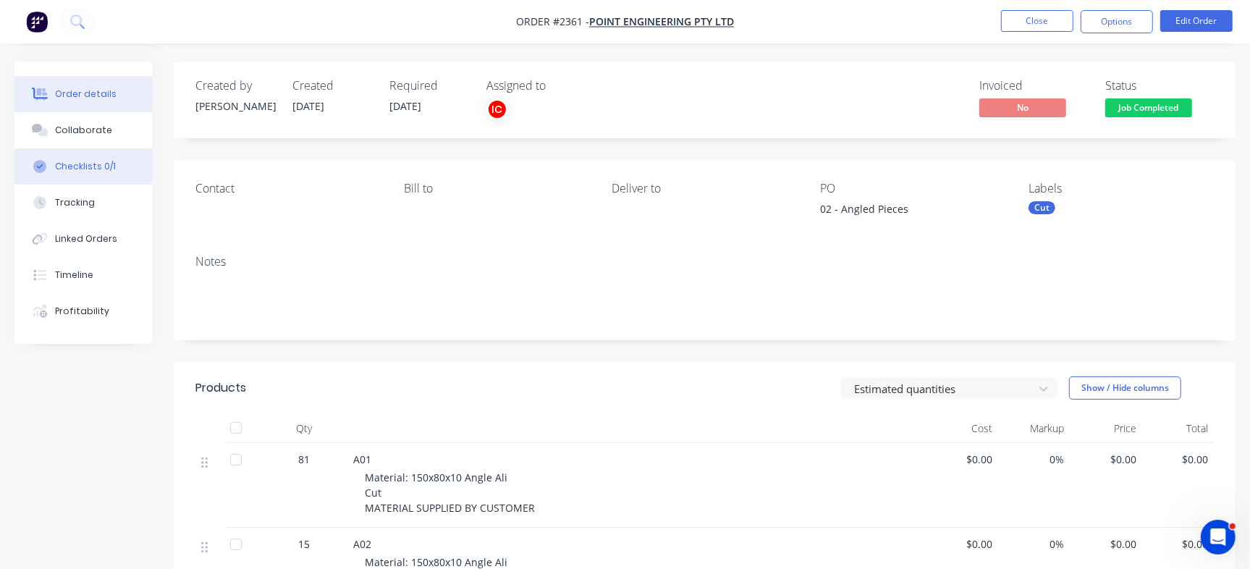
click at [102, 156] on button "Checklists 0/1" at bounding box center [83, 166] width 138 height 36
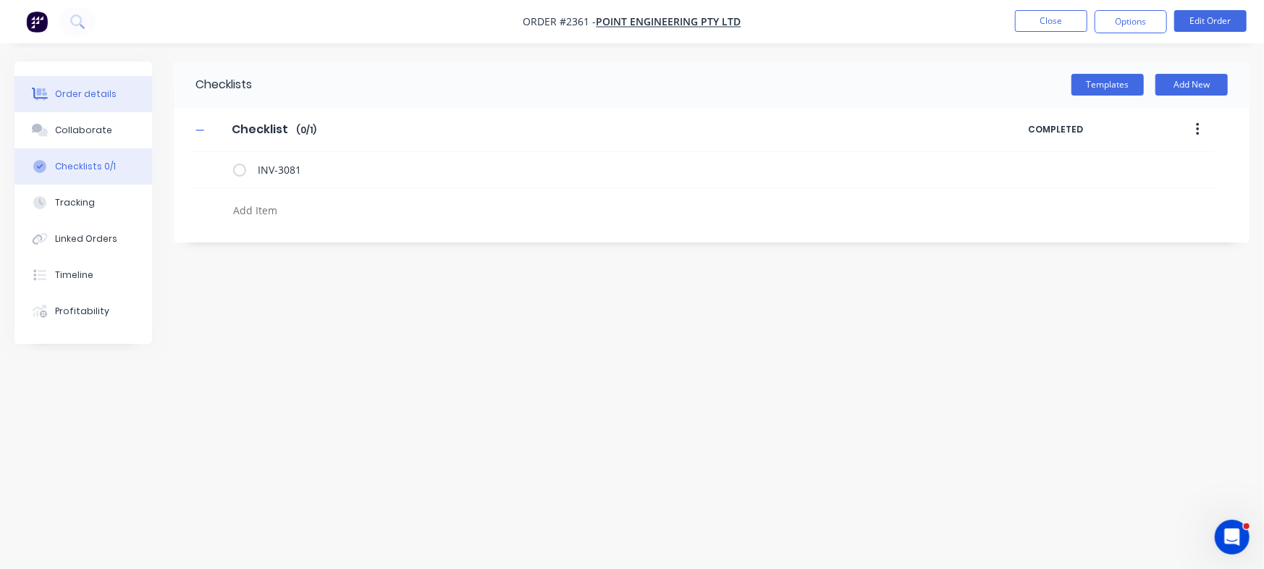
click at [111, 94] on button "Order details" at bounding box center [83, 94] width 138 height 36
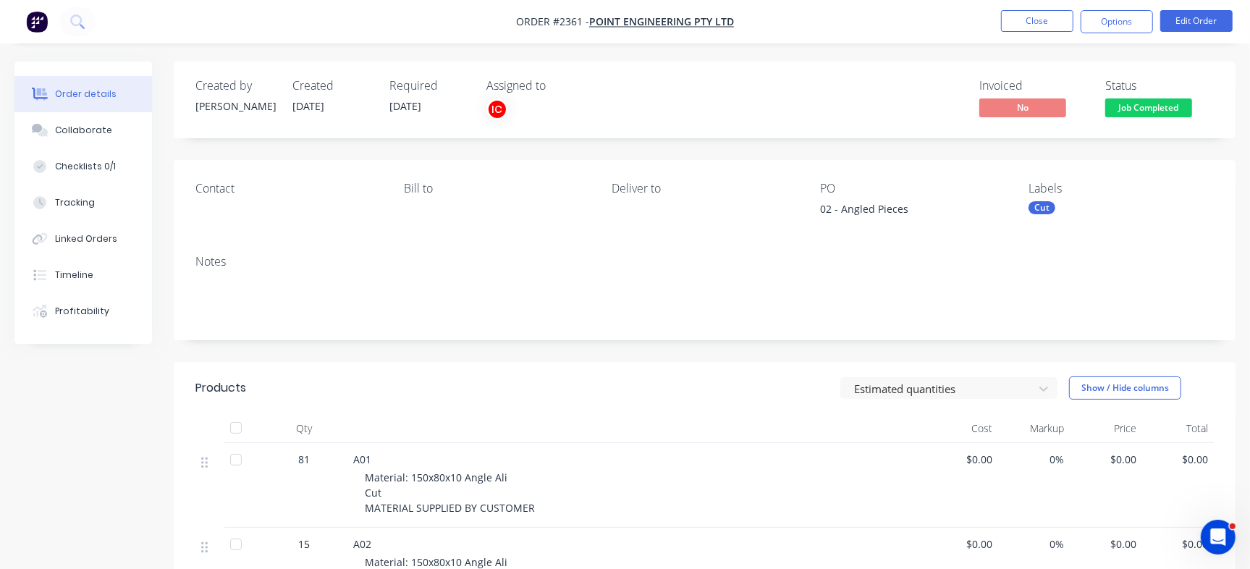
click at [1163, 103] on span "Job Completed" at bounding box center [1148, 107] width 87 height 18
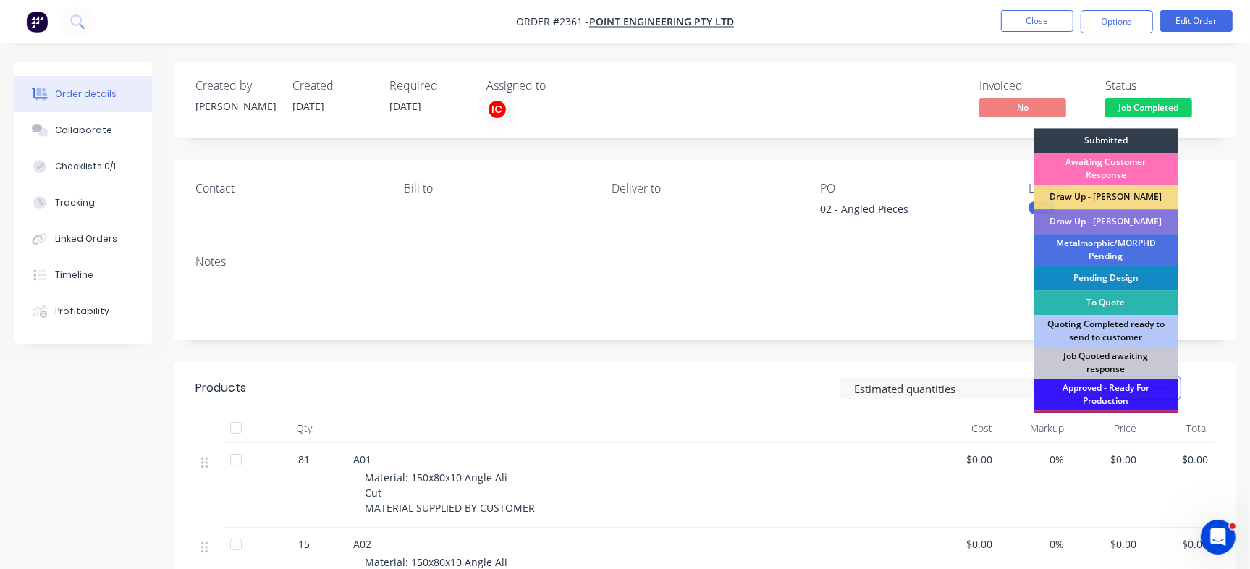
click at [912, 23] on nav "Order #2361 - Point Engineering Pty Ltd Close Options Edit Order" at bounding box center [625, 21] width 1250 height 43
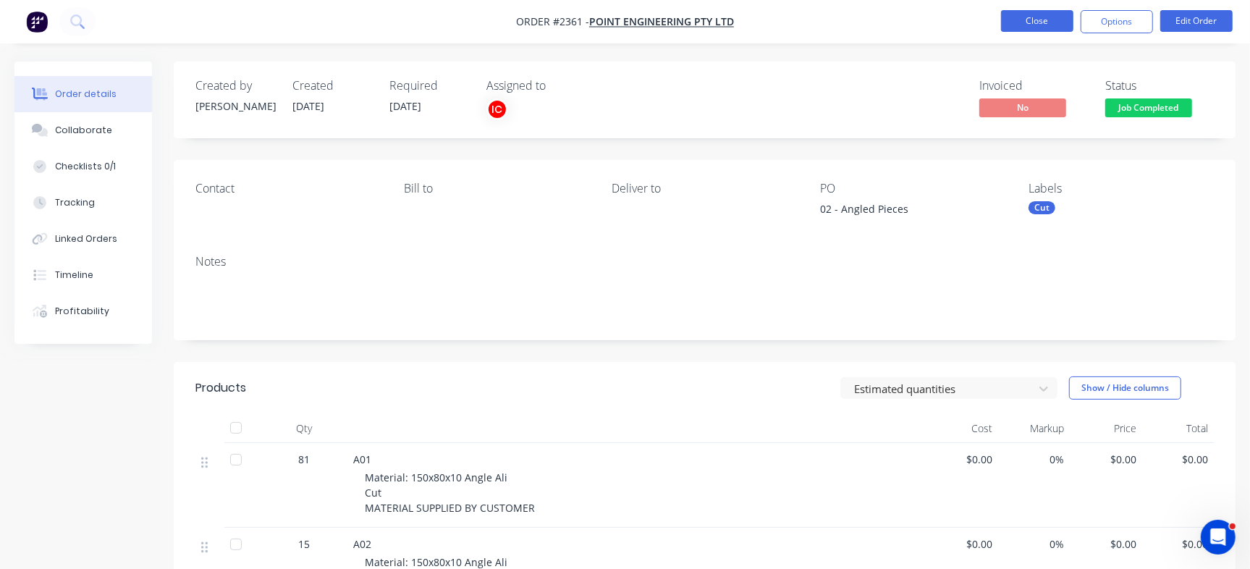
click at [1007, 19] on button "Close" at bounding box center [1037, 21] width 72 height 22
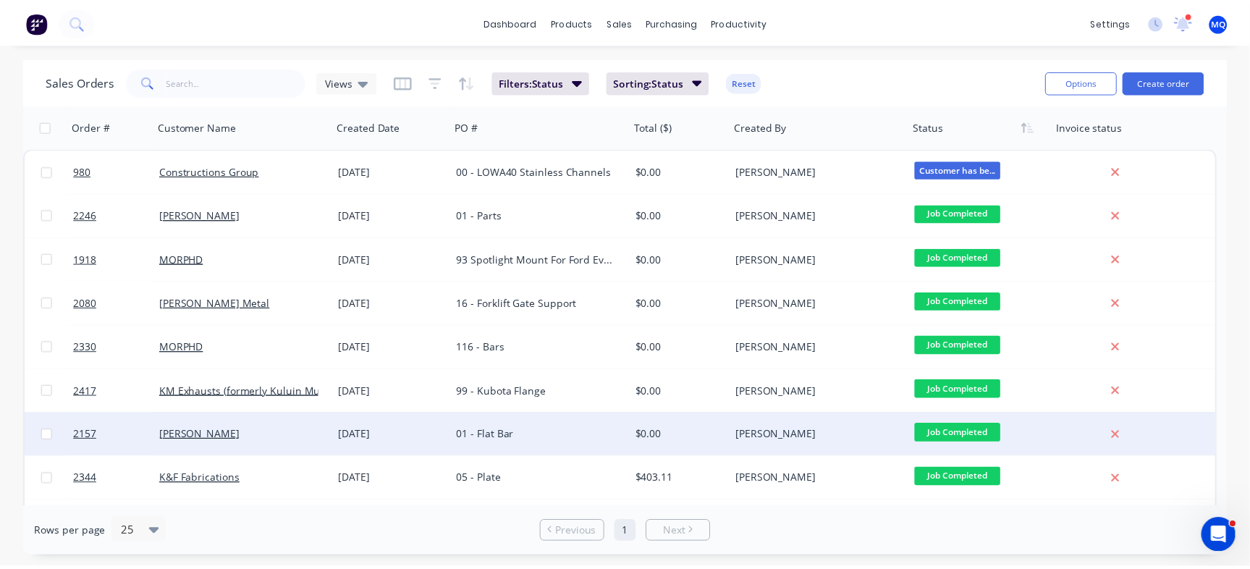
scroll to position [90, 0]
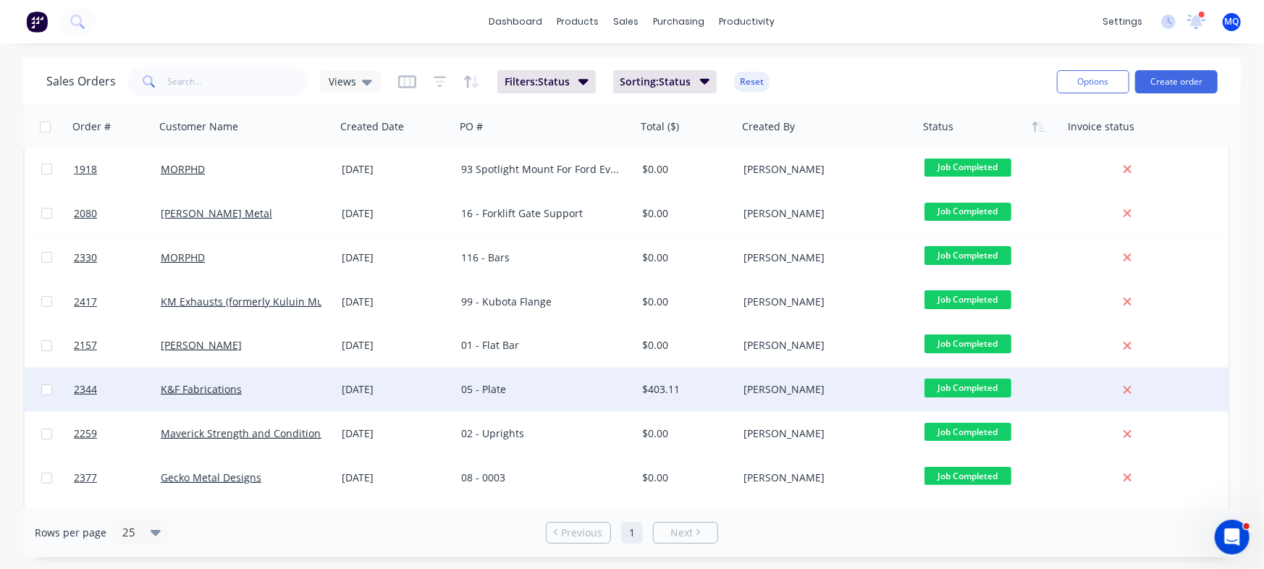
click at [615, 394] on div "05 - Plate" at bounding box center [541, 389] width 161 height 14
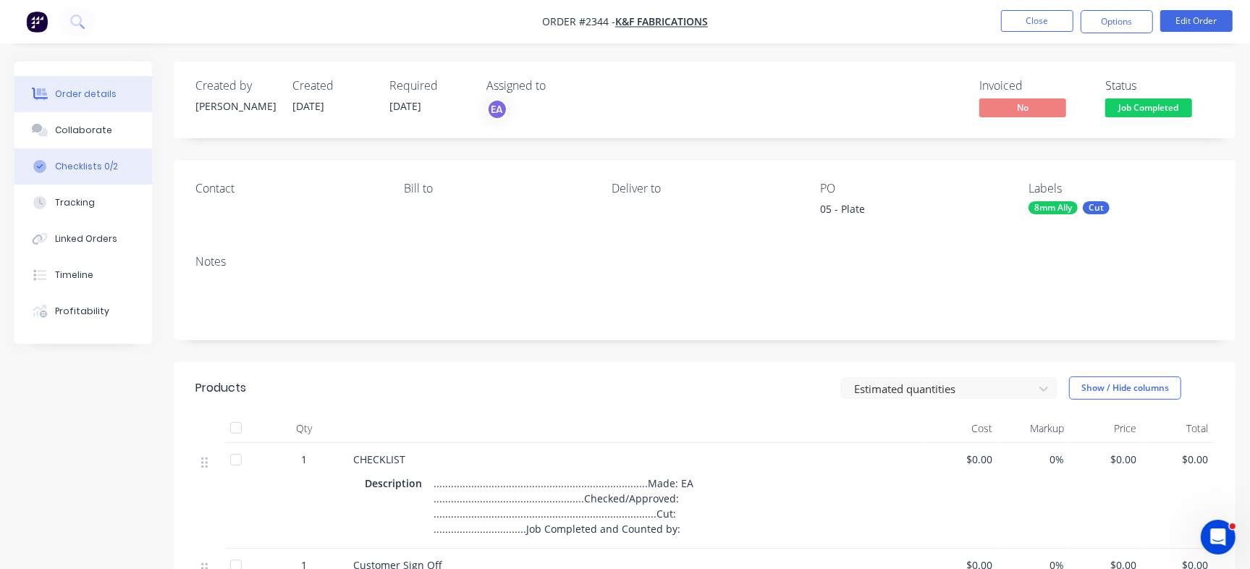
click at [121, 177] on button "Checklists 0/2" at bounding box center [83, 166] width 138 height 36
type textarea "x"
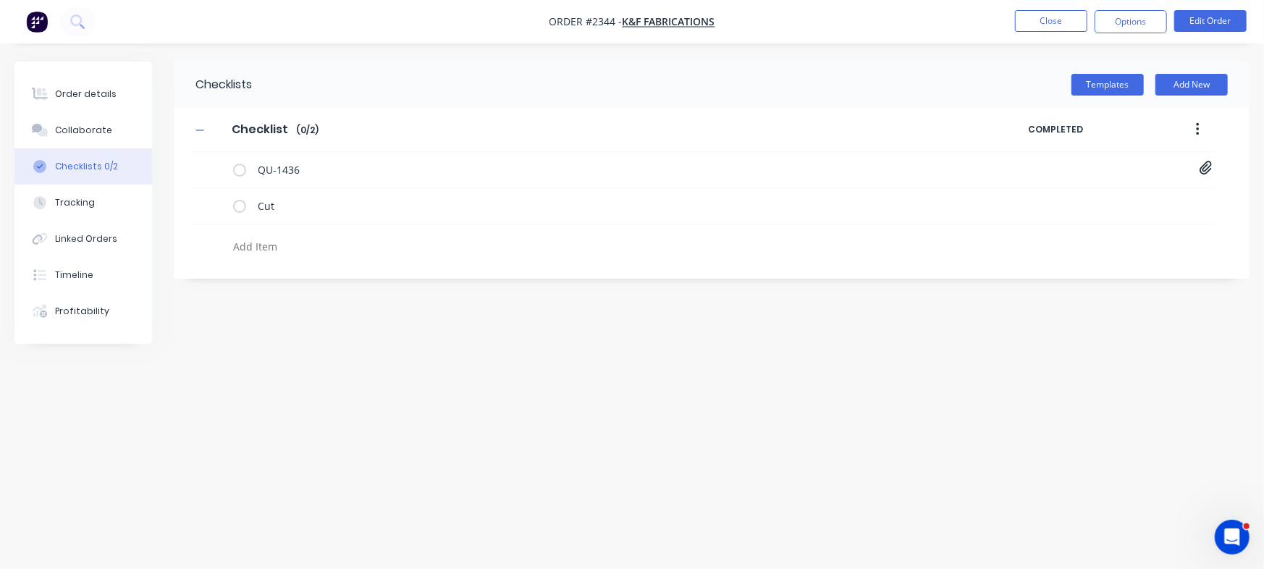
click at [300, 245] on textarea at bounding box center [556, 246] width 659 height 21
type textarea "v"
type textarea "x"
paste textarea "INV-3083"
type textarea "INV-3083"
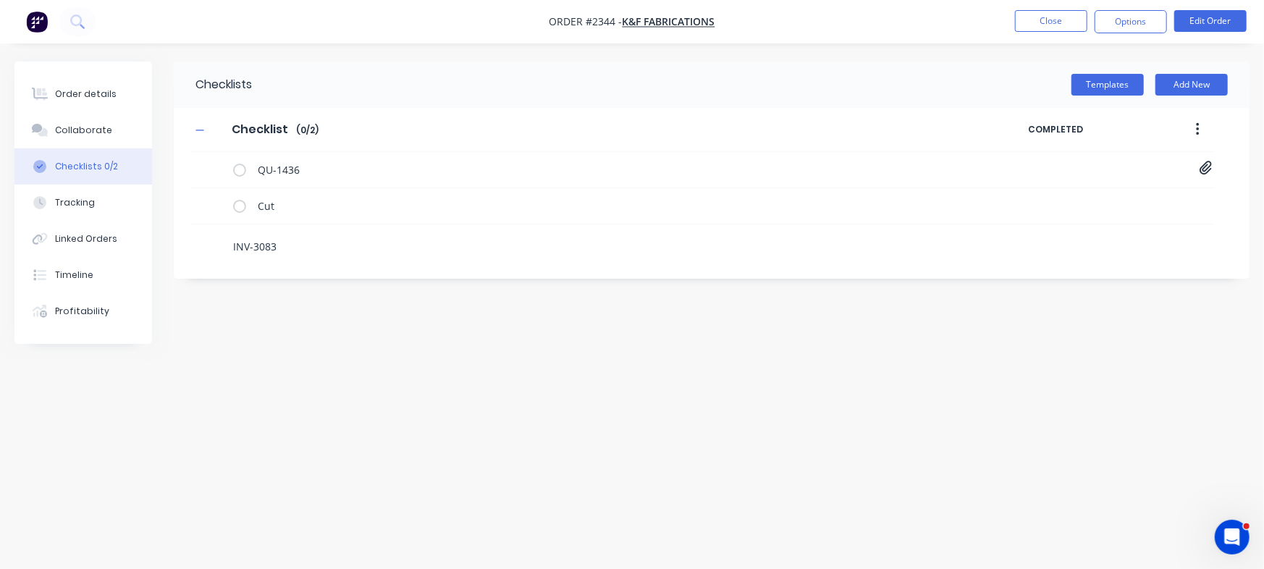
type textarea "x"
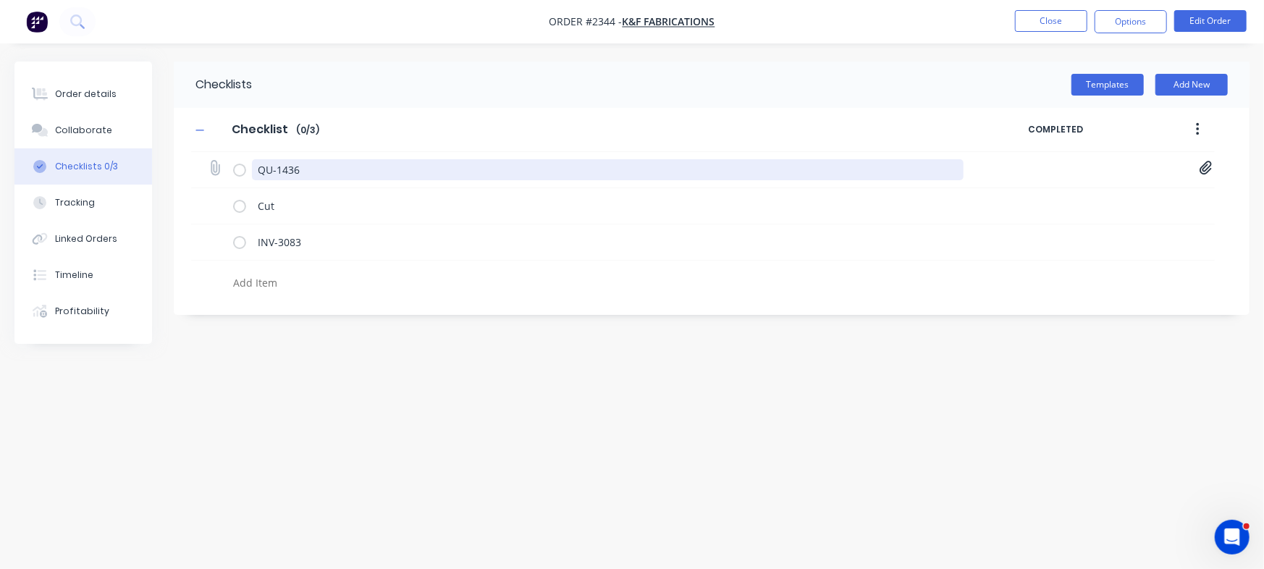
drag, startPoint x: 330, startPoint y: 163, endPoint x: 200, endPoint y: 152, distance: 130.7
click at [200, 152] on div "QU-1436 Quote QU1436.pdf" at bounding box center [702, 170] width 1023 height 36
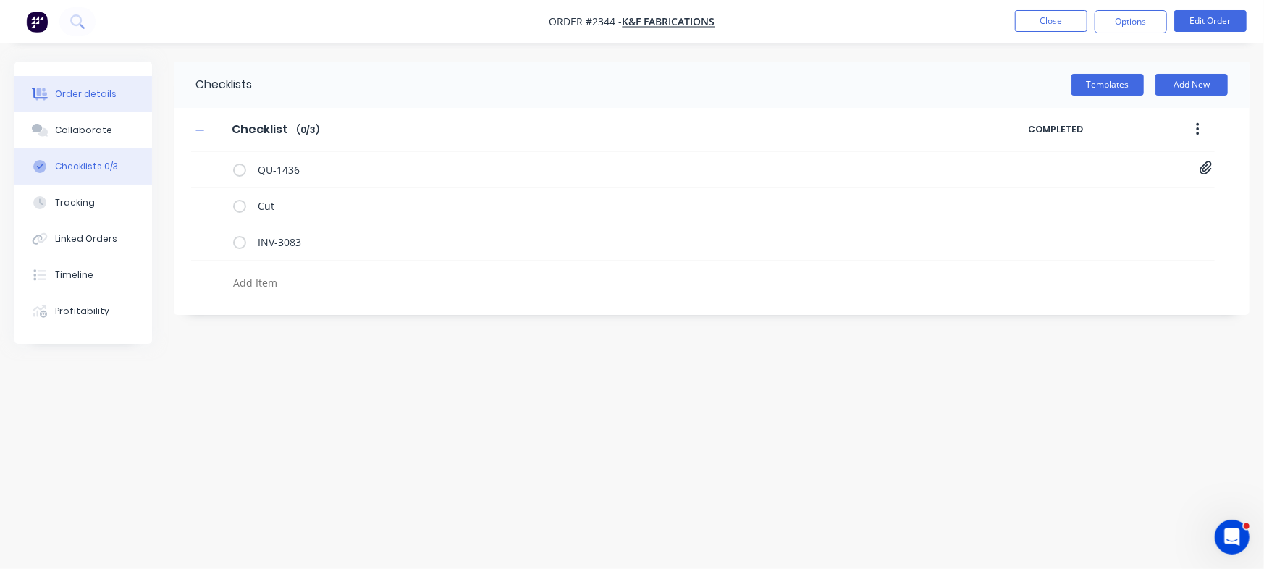
click at [69, 91] on div "Order details" at bounding box center [86, 94] width 62 height 13
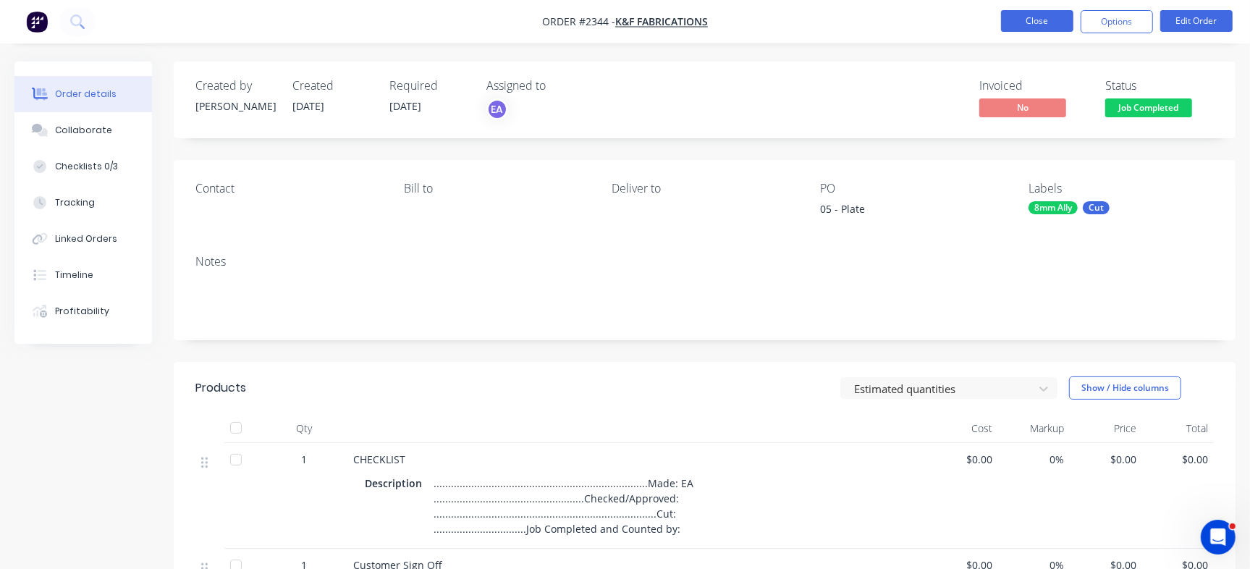
click at [1059, 20] on button "Close" at bounding box center [1037, 21] width 72 height 22
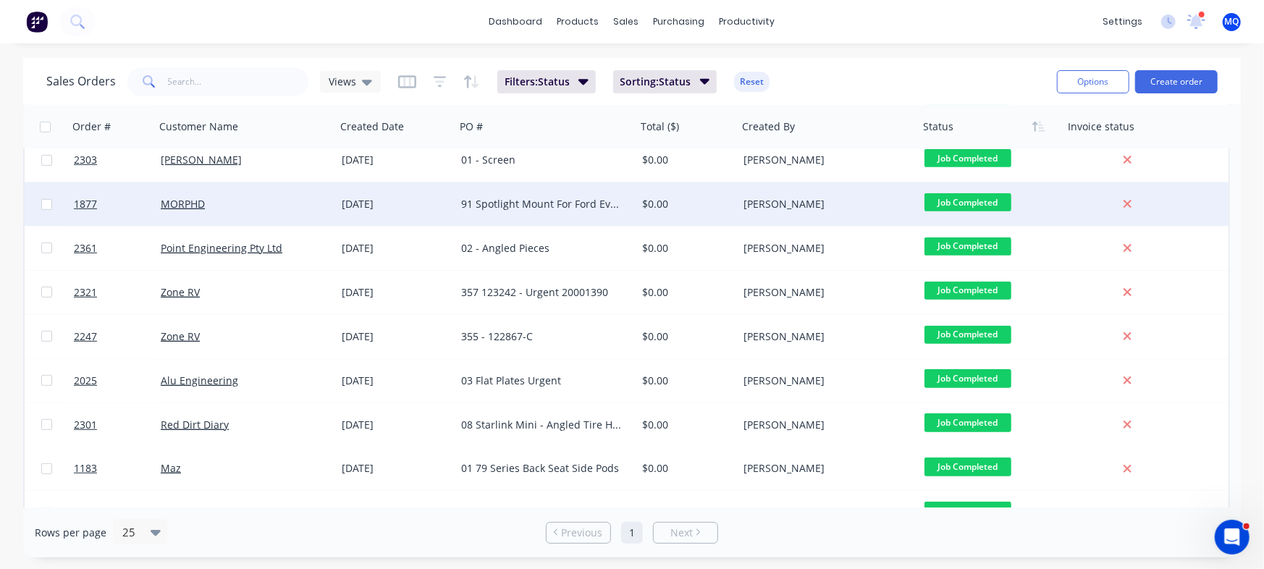
scroll to position [271, 0]
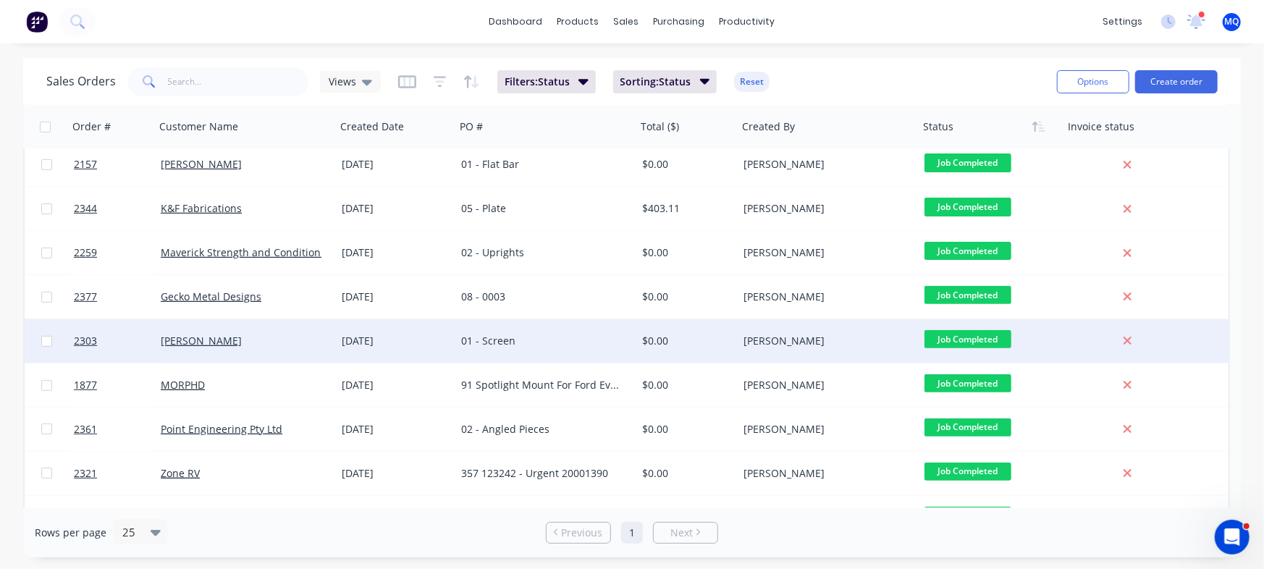
click at [413, 338] on div "[DATE]" at bounding box center [396, 341] width 108 height 14
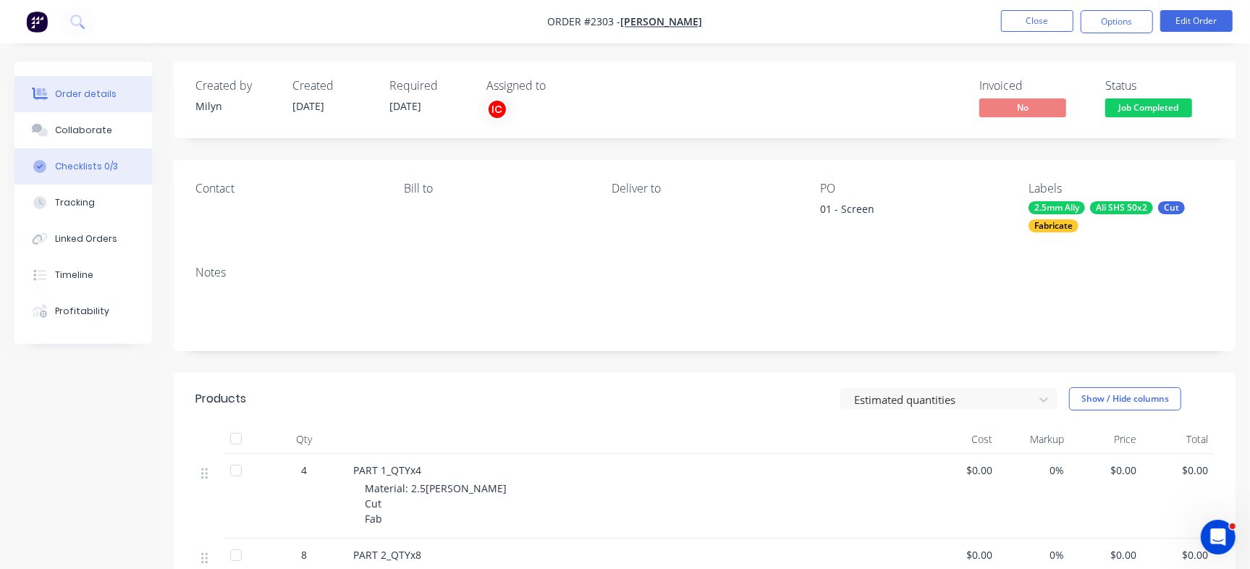
click at [85, 156] on button "Checklists 0/3" at bounding box center [83, 166] width 138 height 36
type textarea "x"
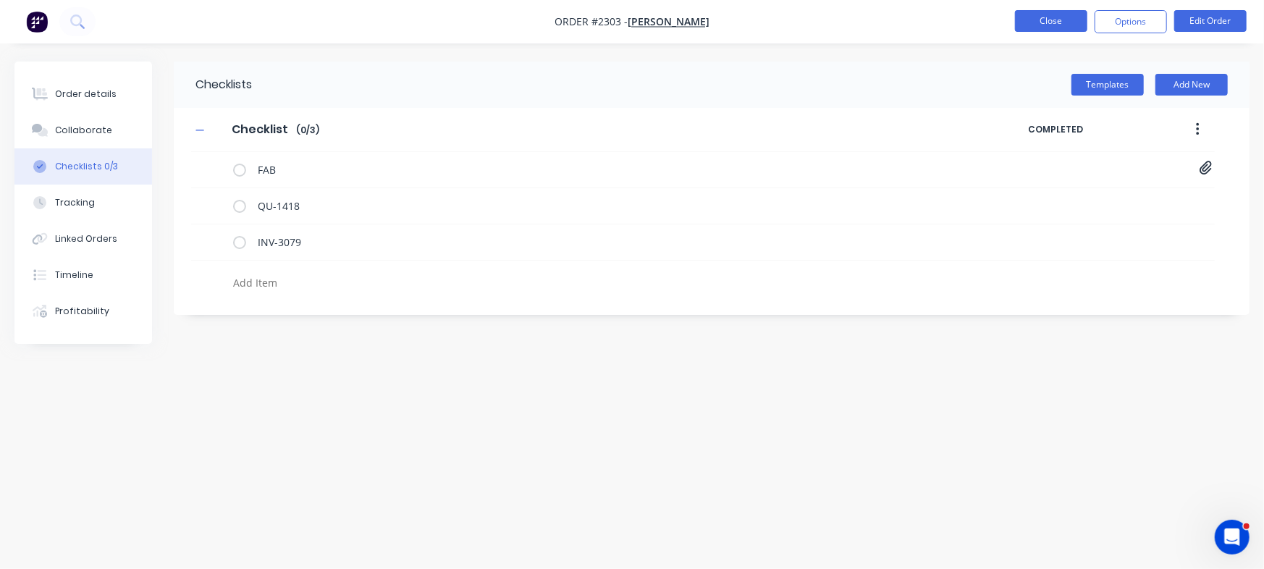
click at [1053, 20] on button "Close" at bounding box center [1051, 21] width 72 height 22
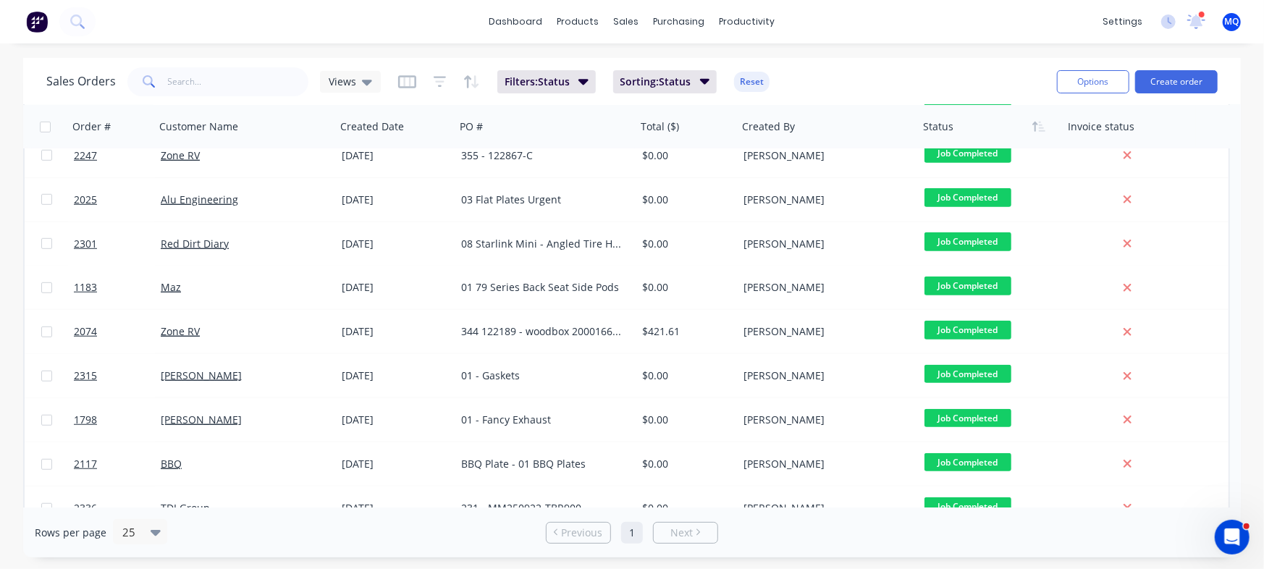
scroll to position [654, 0]
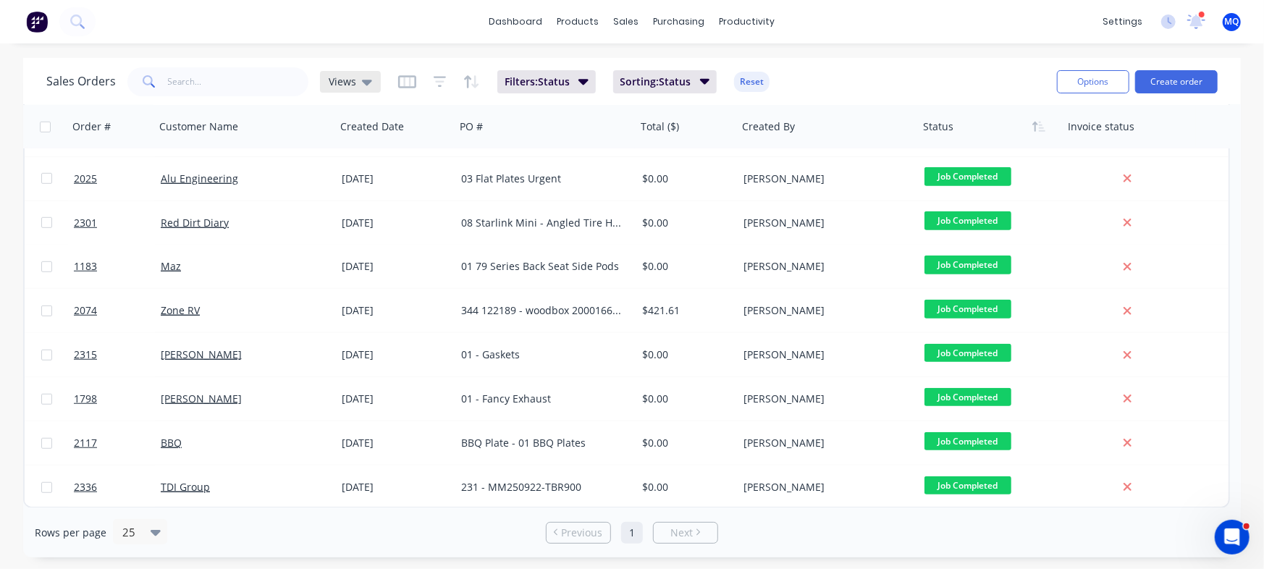
click at [368, 77] on icon at bounding box center [367, 82] width 10 height 16
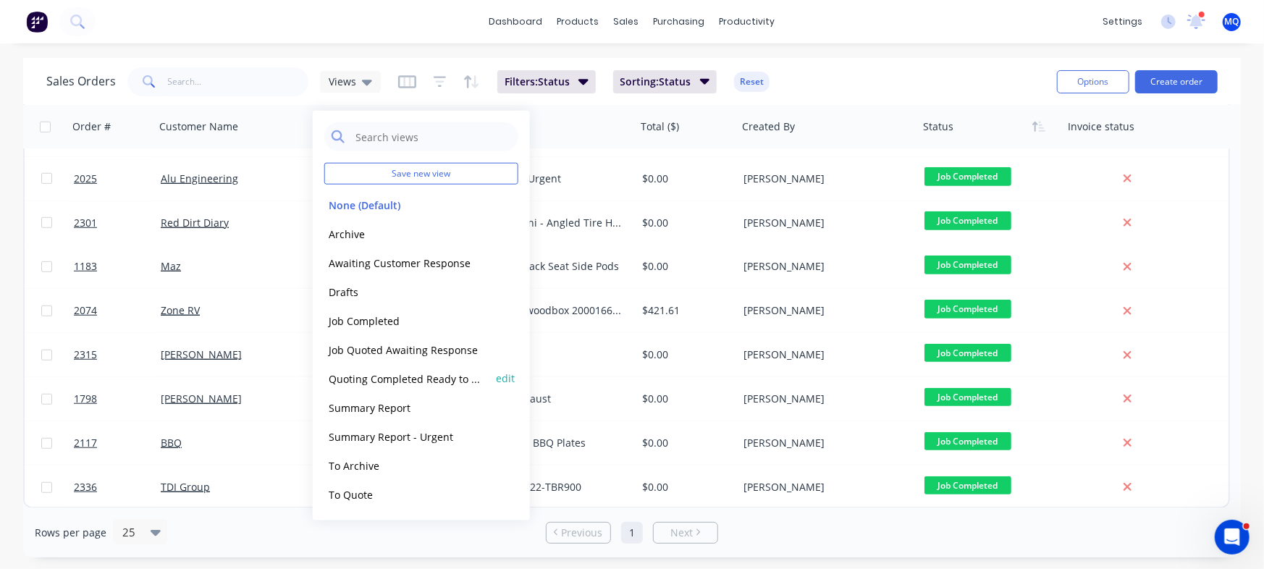
click at [389, 385] on button "Quoting Completed Ready to Send" at bounding box center [406, 378] width 165 height 17
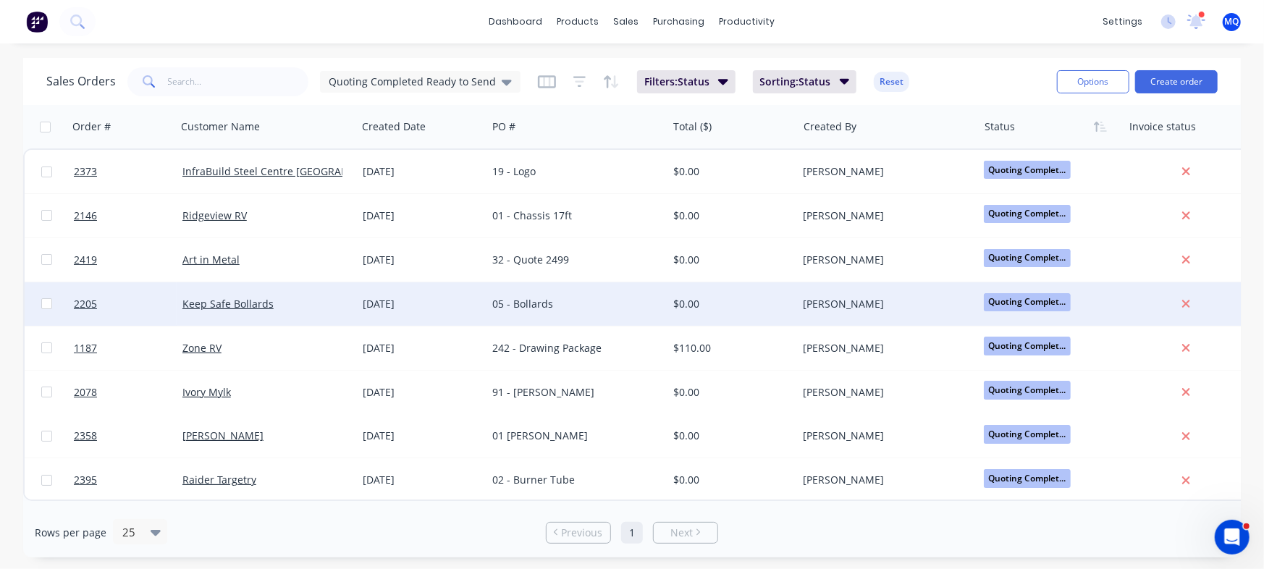
scroll to position [0, 0]
